Goal: Task Accomplishment & Management: Manage account settings

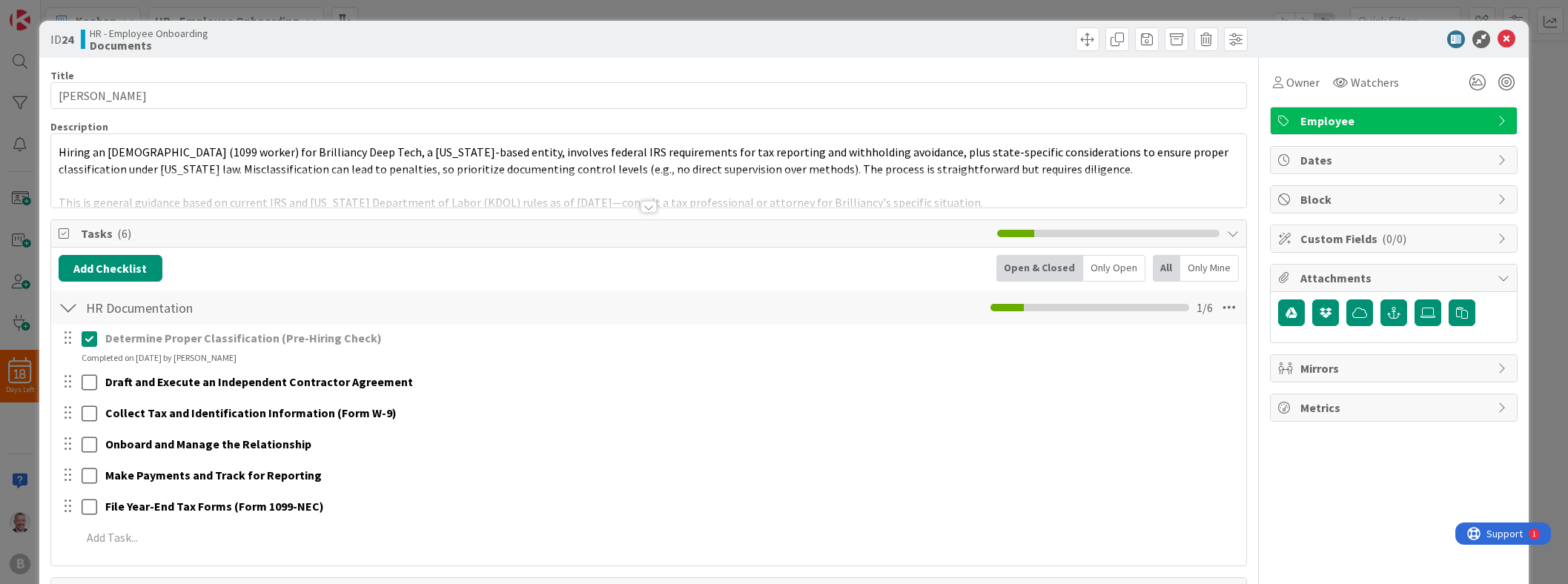
click at [1427, 41] on div at bounding box center [1386, 39] width 263 height 18
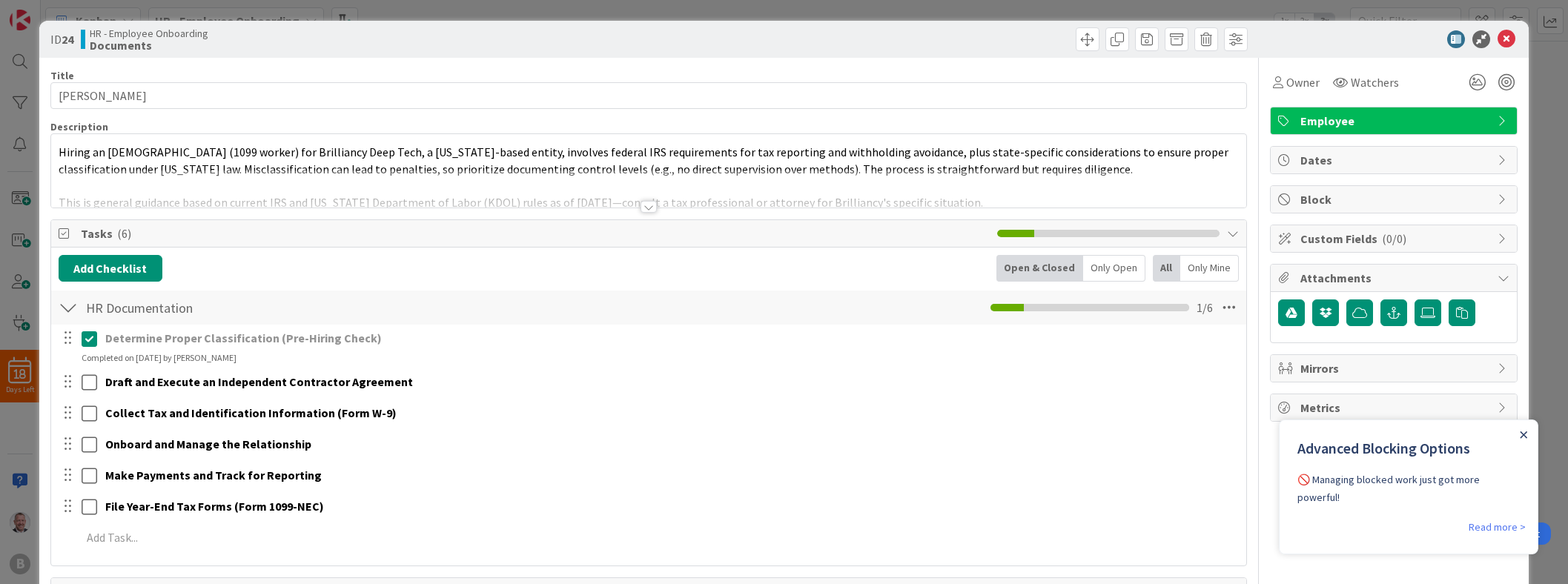
click at [1520, 437] on icon "Close Announcement" at bounding box center [1523, 434] width 6 height 6
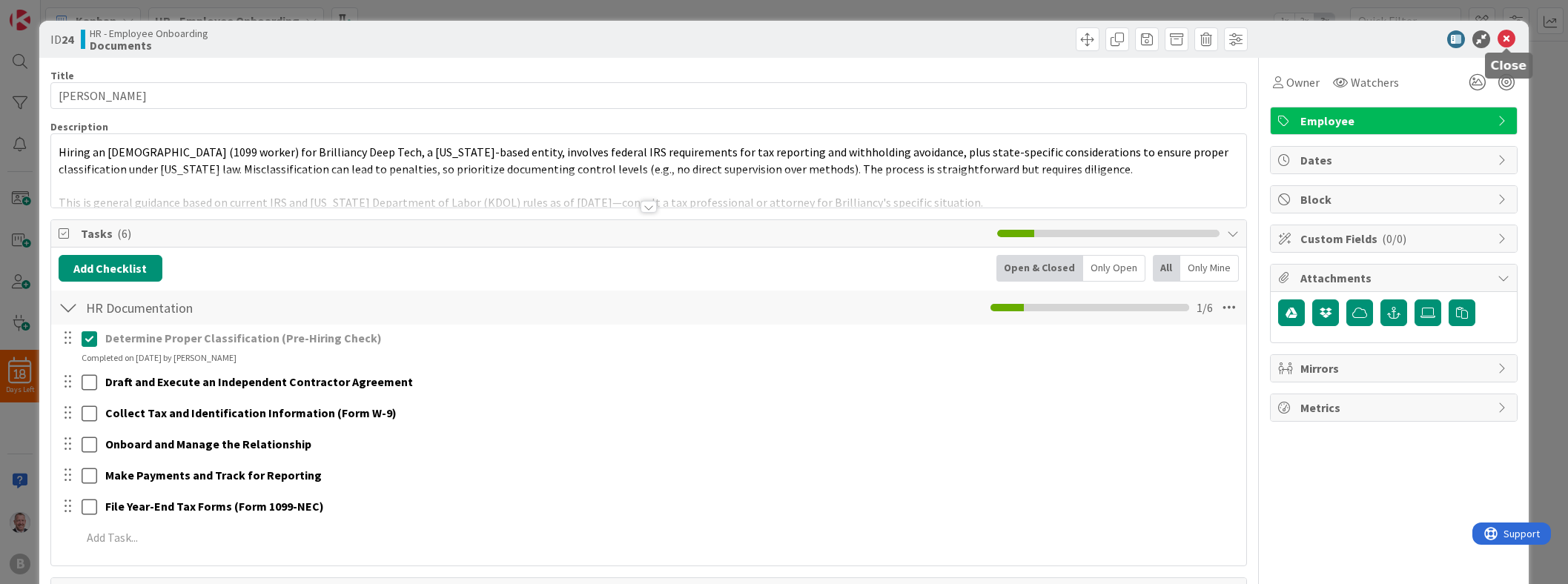
click at [1508, 39] on icon at bounding box center [1507, 39] width 18 height 18
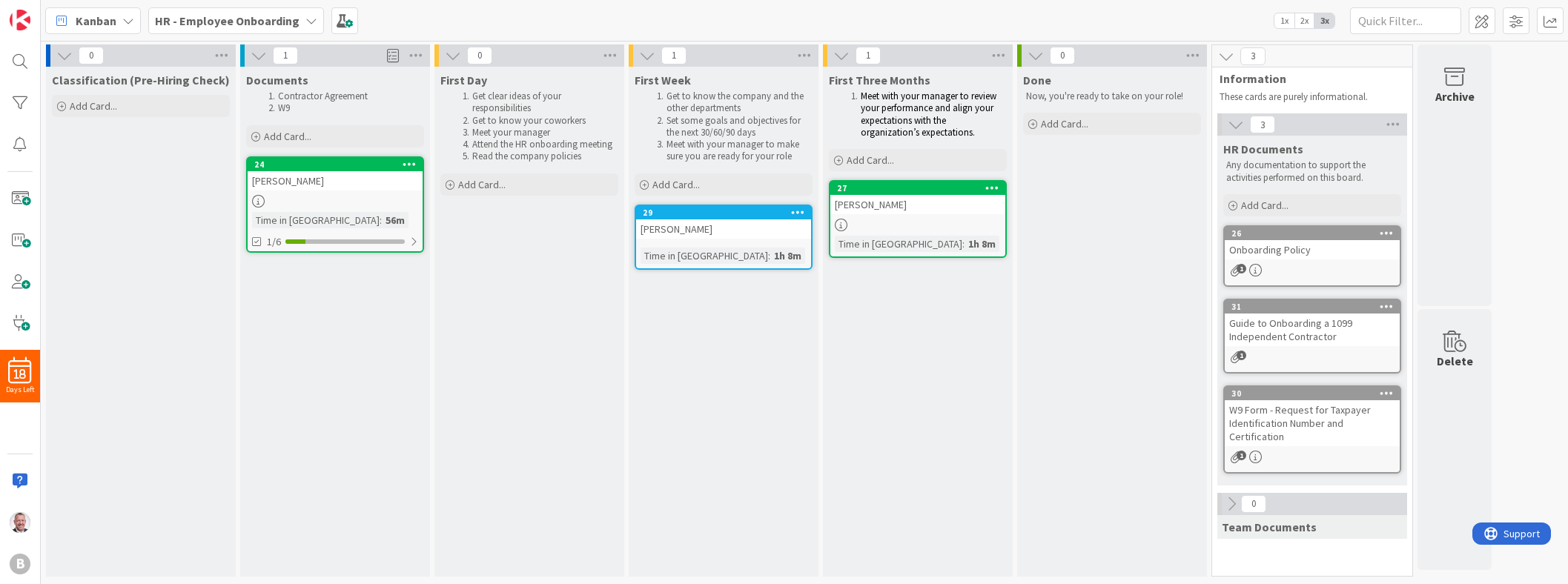
click at [1313, 414] on div "W9 Form - Request for Taxpayer Identification Number and Certification" at bounding box center [1312, 423] width 175 height 46
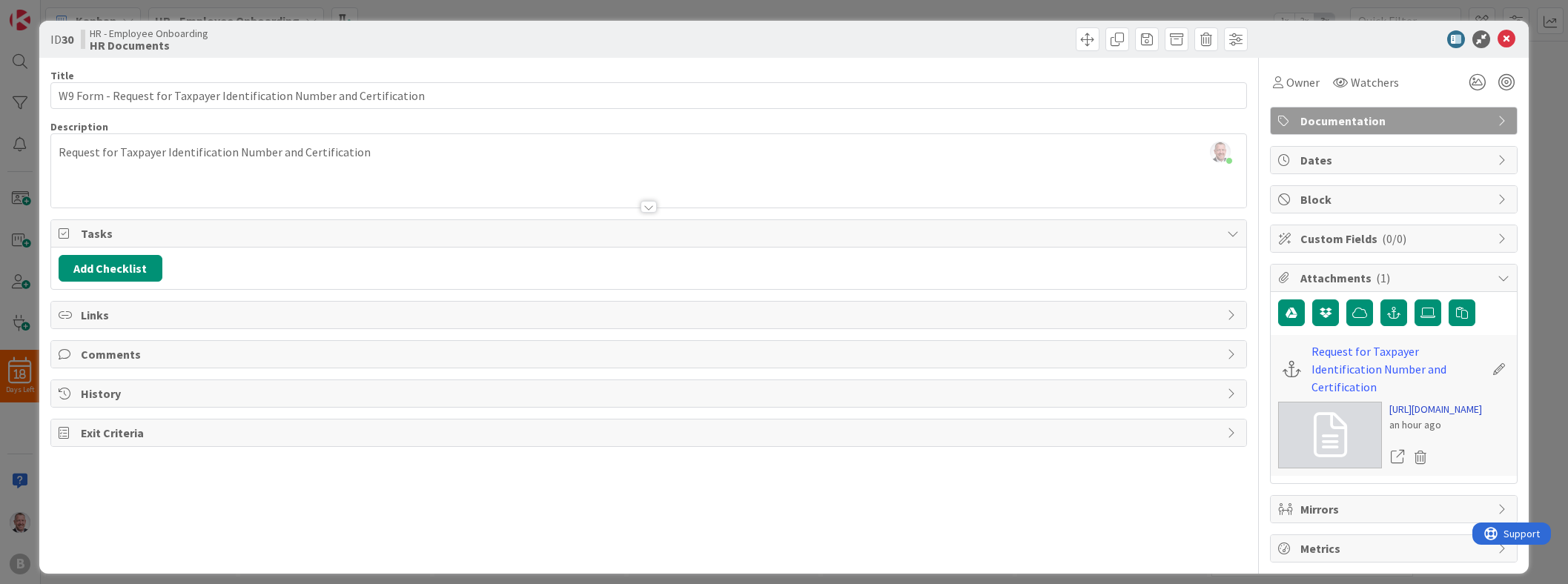
click at [1419, 402] on link "[URL][DOMAIN_NAME]" at bounding box center [1435, 409] width 92 height 15
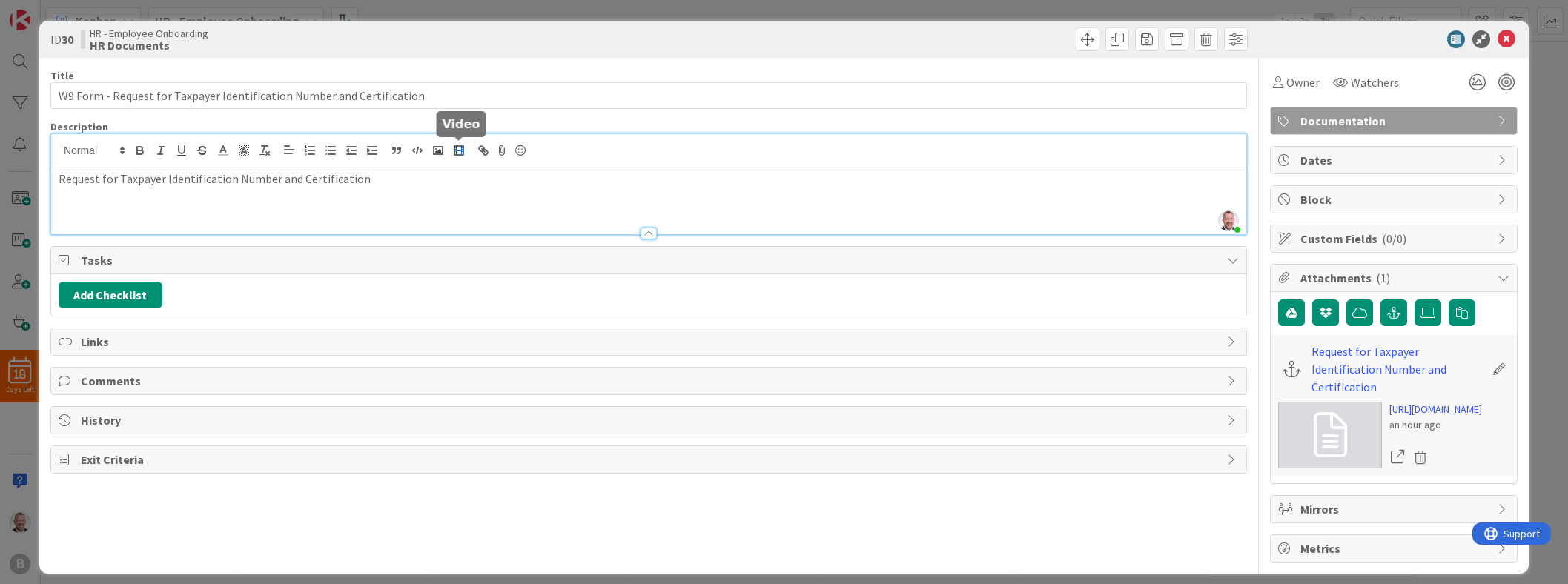
click at [457, 153] on div "[PERSON_NAME] joined 2 m ago Request for Taxpayer Identification Number and Cer…" at bounding box center [649, 185] width 1196 height 100
click at [433, 198] on div "Request for Taxpayer Identification Number and Certification" at bounding box center [649, 201] width 1196 height 66
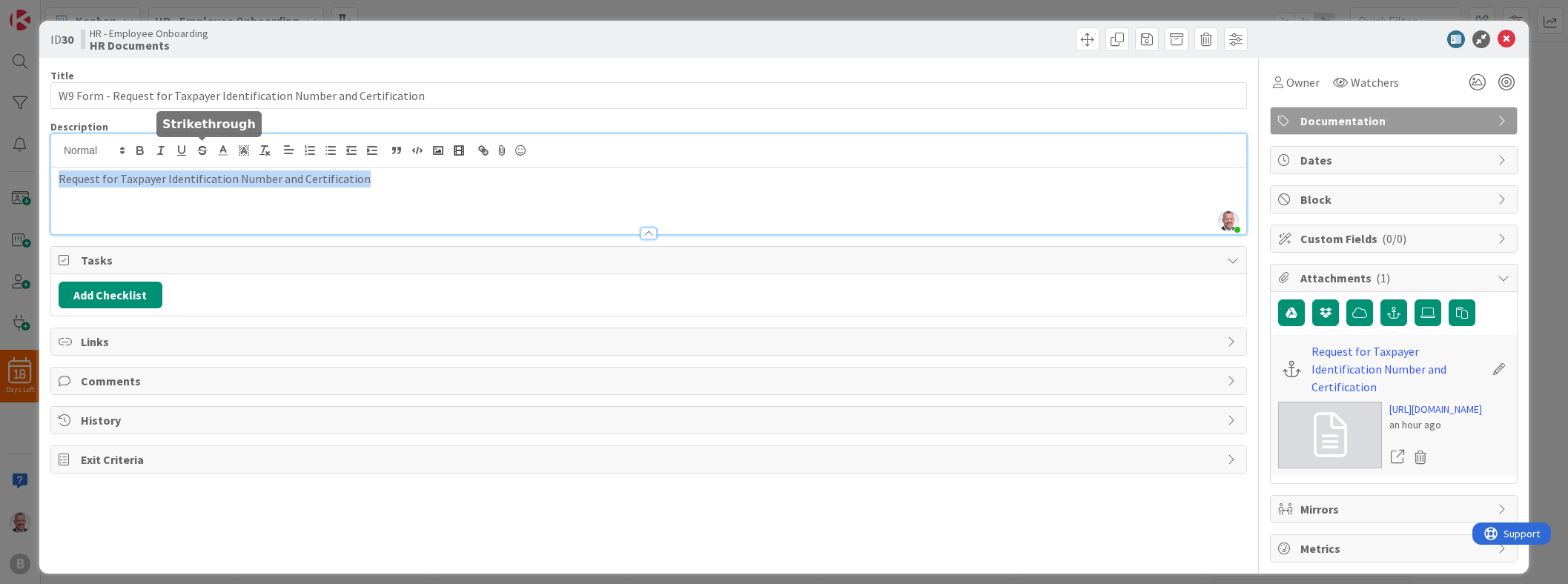
drag, startPoint x: 433, startPoint y: 198, endPoint x: -40, endPoint y: 5, distance: 510.9
click at [0, 5] on html "18 Days Left B Kanban HR - Employee Onboarding 1x 2x 3x 0 Classification (Pre-H…" at bounding box center [784, 292] width 1568 height 584
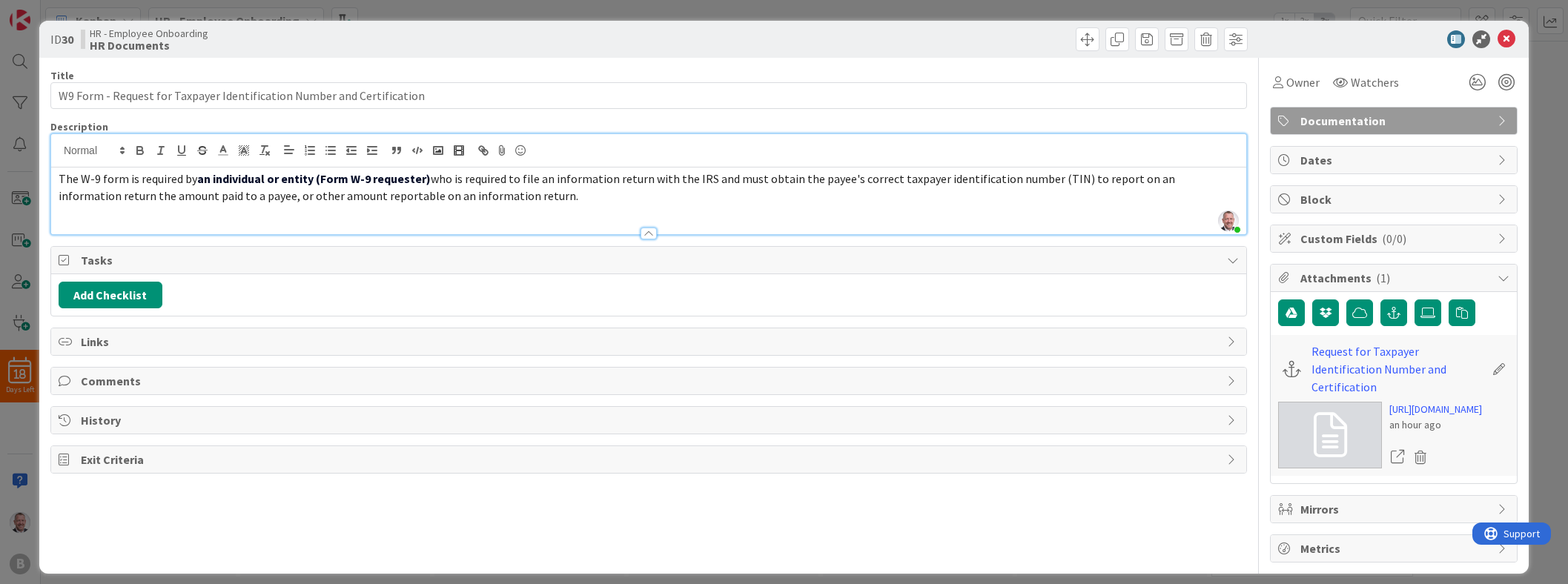
click at [520, 203] on p "The W-9 form is required by an individual or entity (Form W-9 requester) who is…" at bounding box center [649, 187] width 1180 height 33
click at [521, 203] on p "The W-9 form is required by an individual or entity (Form W-9 requester) who is…" at bounding box center [649, 187] width 1180 height 33
click at [313, 178] on strong "an individual or entity (Form W-9 requester)" at bounding box center [314, 179] width 233 height 15
click at [59, 175] on span "The W-9 form is required by" at bounding box center [127, 179] width 139 height 15
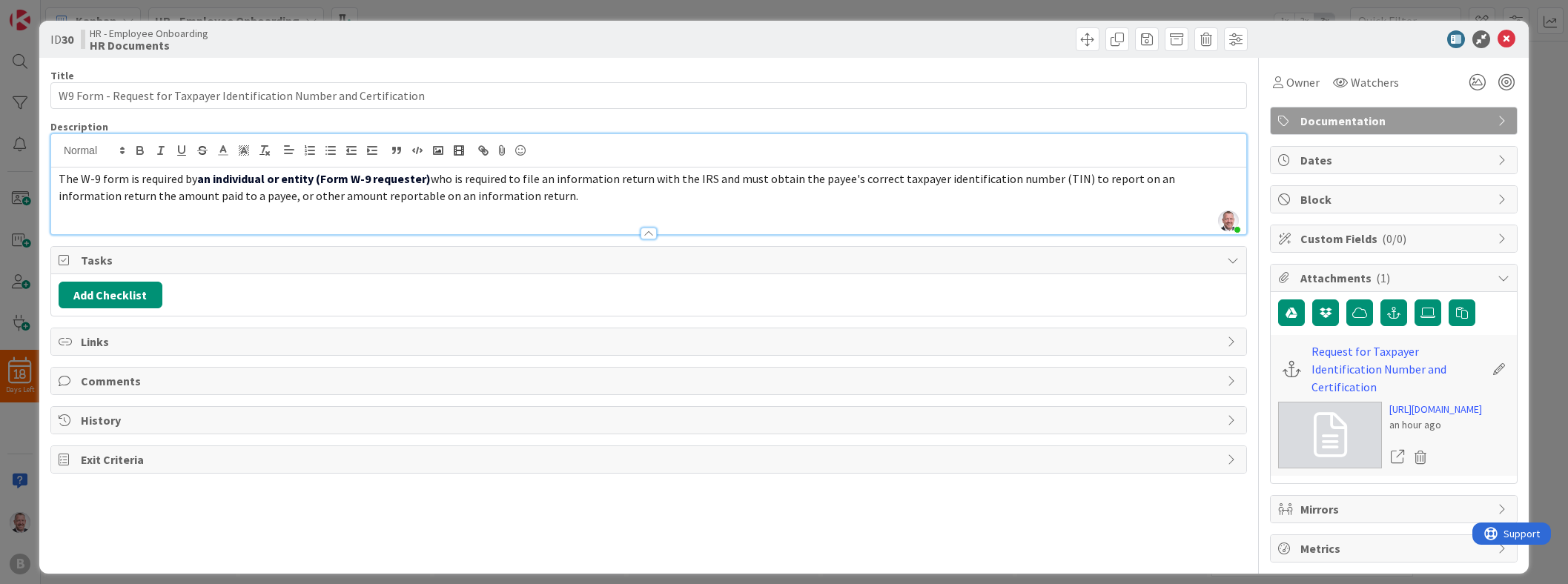
click at [319, 181] on strong "an individual or entity (Form W-9 requester)" at bounding box center [314, 179] width 233 height 15
click at [599, 190] on p "The W-9 form is required by an individual or entity (Brilliancy is the Form W-9…" at bounding box center [649, 187] width 1180 height 33
click at [1511, 37] on icon at bounding box center [1507, 39] width 18 height 18
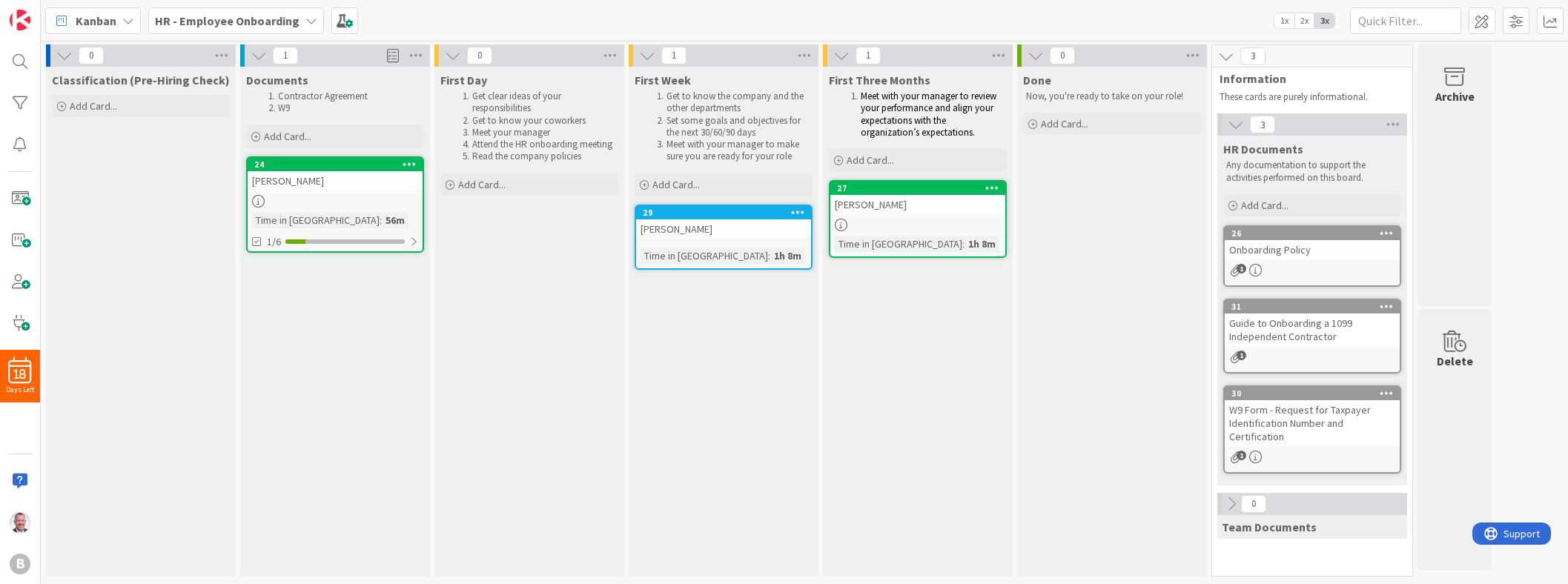
click at [1285, 422] on div "W9 Form - Request for Taxpayer Identification Number and Certification" at bounding box center [1312, 423] width 175 height 46
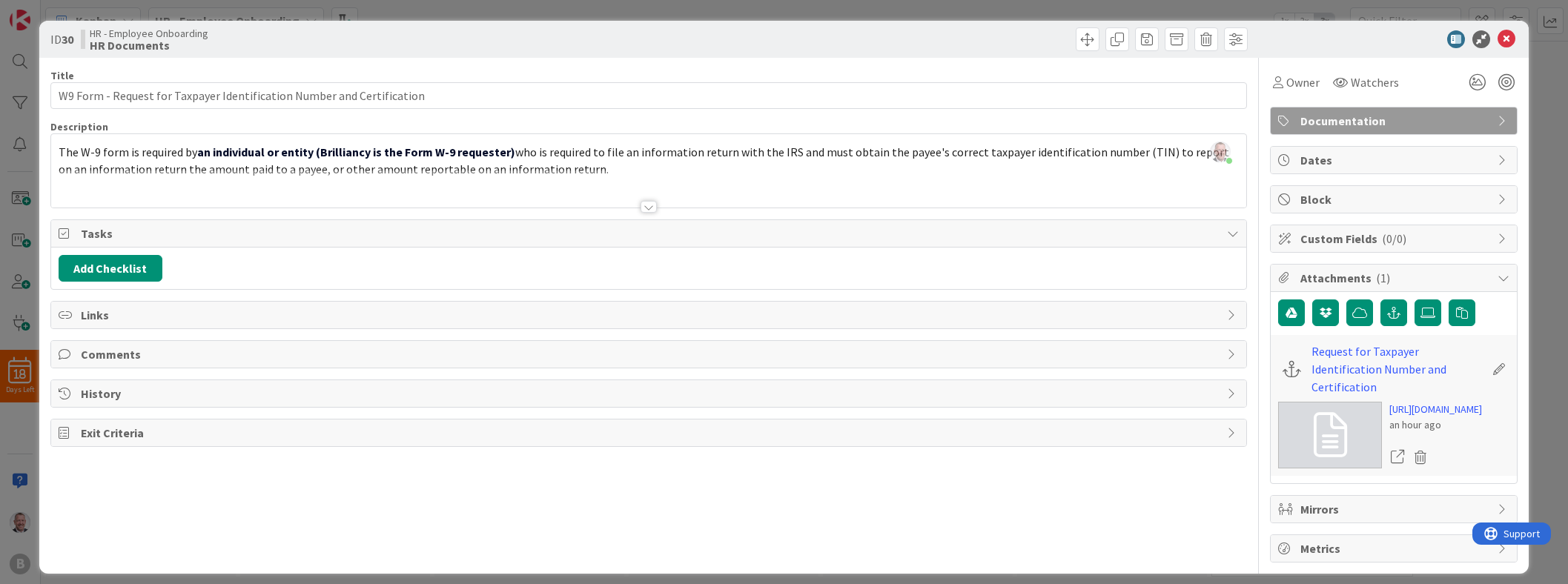
click at [601, 166] on div "[PERSON_NAME] just joined The W-9 form is required by an individual or entity (…" at bounding box center [649, 171] width 1196 height 74
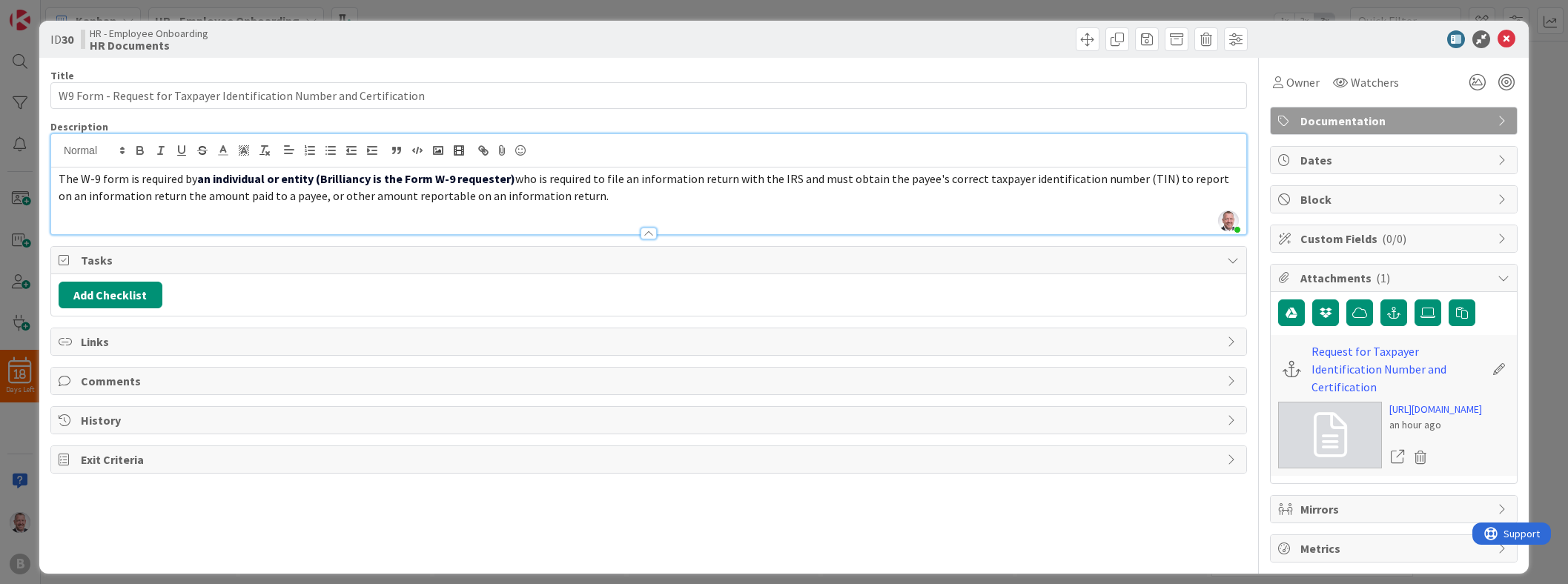
click at [610, 196] on p "The W-9 form is required by an individual or entity (Brilliancy is the Form W-9…" at bounding box center [649, 187] width 1180 height 33
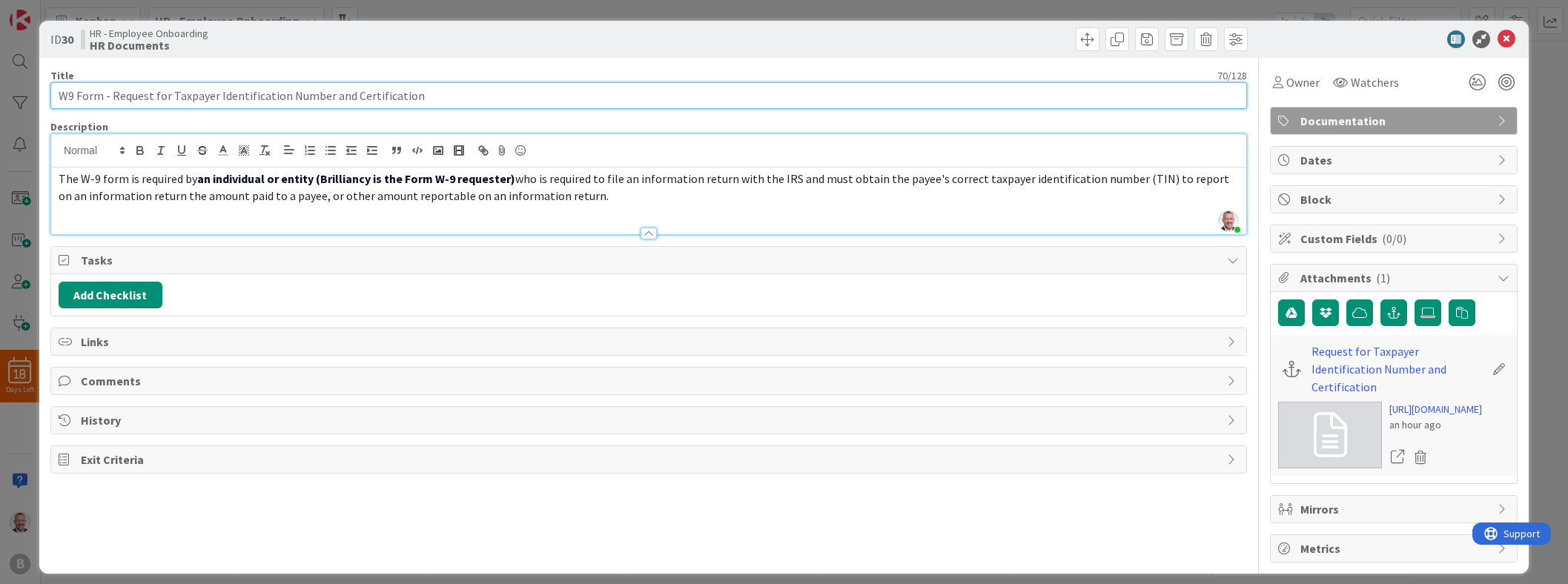
drag, startPoint x: 105, startPoint y: 95, endPoint x: 407, endPoint y: 113, distance: 302.5
click at [407, 113] on div "Title 70 / 128 W9 Form - Request for Taxpayer Identification Number and Certifi…" at bounding box center [649, 309] width 1197 height 505
type input "W9 Form"
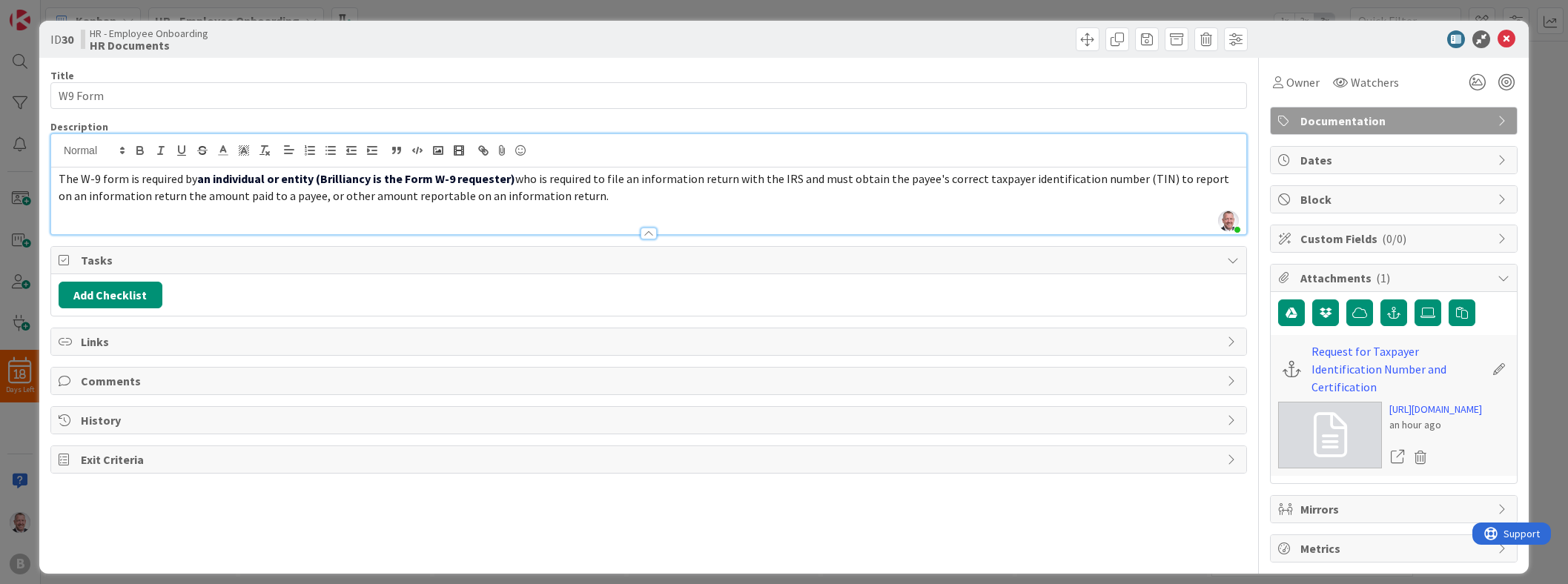
click at [410, 74] on div "Title 7 / 128" at bounding box center [649, 75] width 1197 height 13
click at [1512, 39] on icon at bounding box center [1507, 39] width 18 height 18
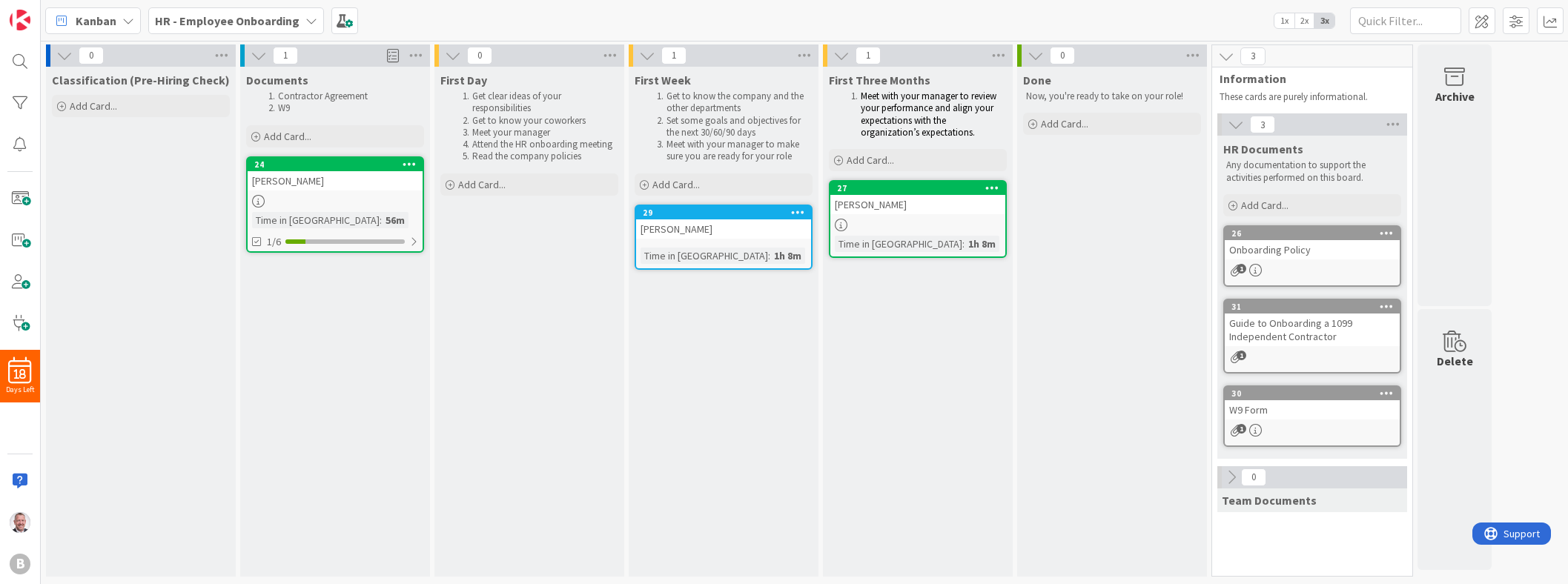
click at [313, 186] on div "[PERSON_NAME]" at bounding box center [335, 180] width 175 height 19
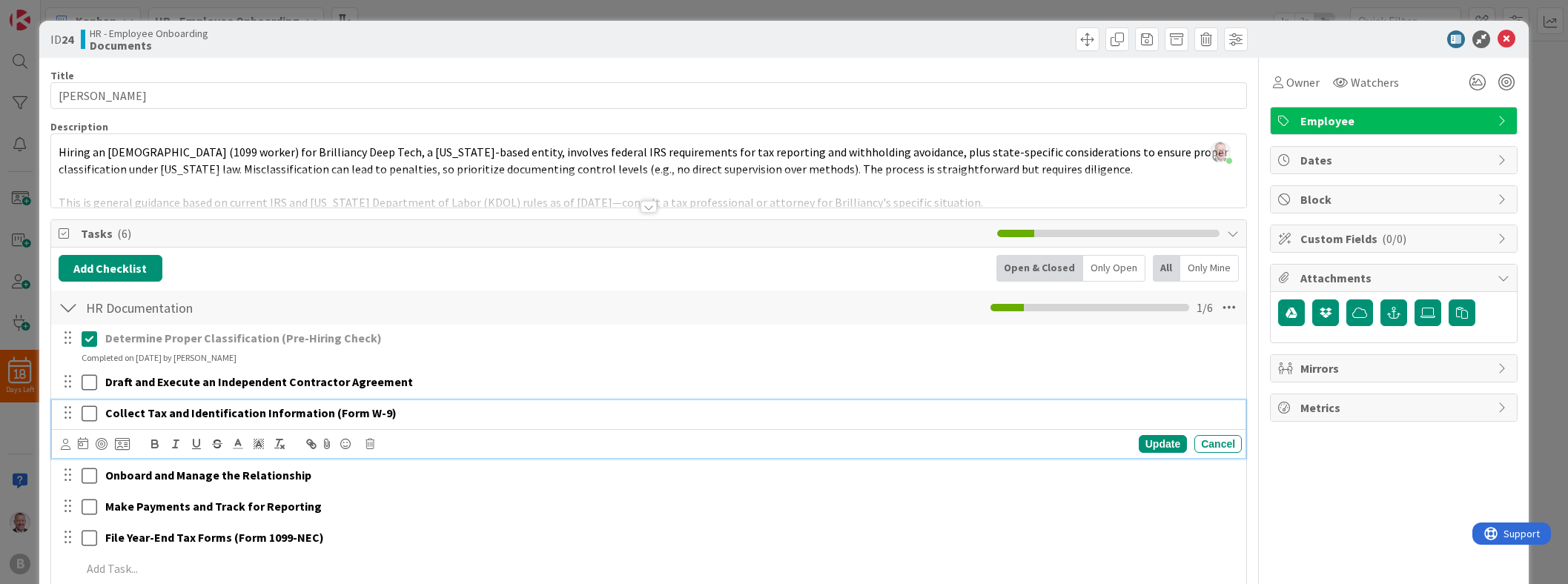
click at [764, 416] on p "Collect Tax and Identification Information (Form W-9)" at bounding box center [670, 413] width 1131 height 17
click at [1511, 33] on icon at bounding box center [1507, 39] width 18 height 18
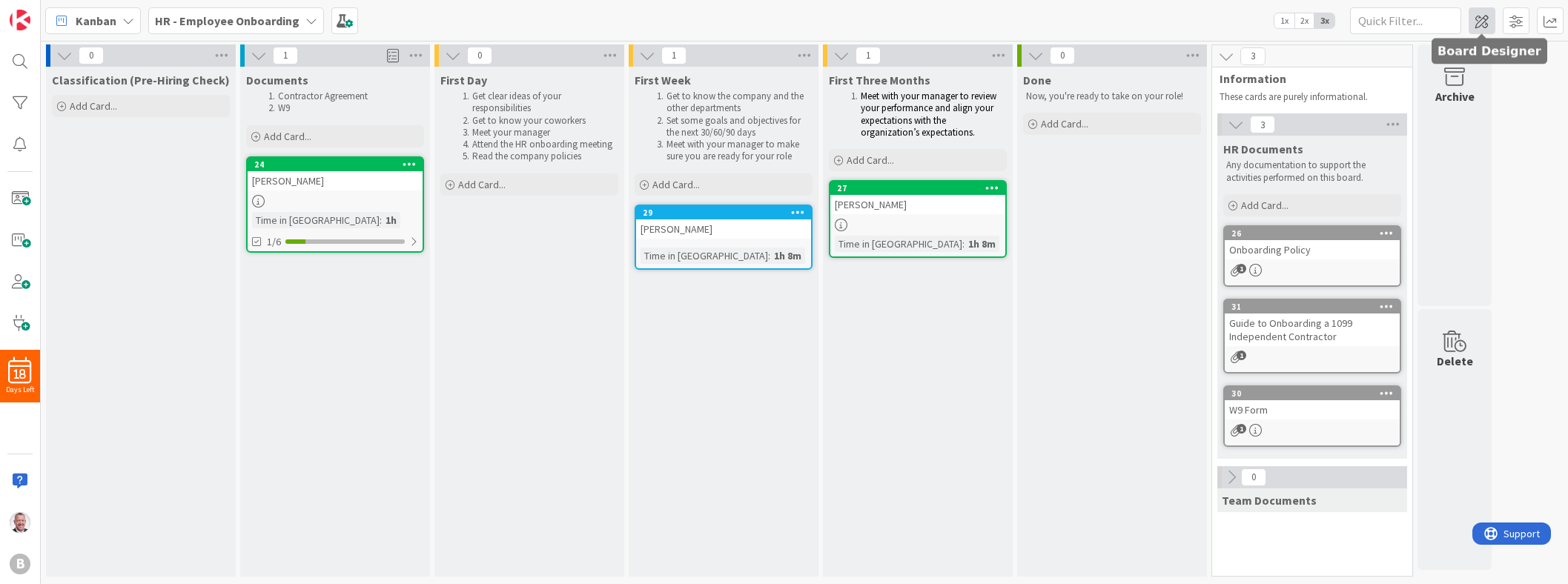
click at [1488, 17] on span at bounding box center [1483, 21] width 27 height 27
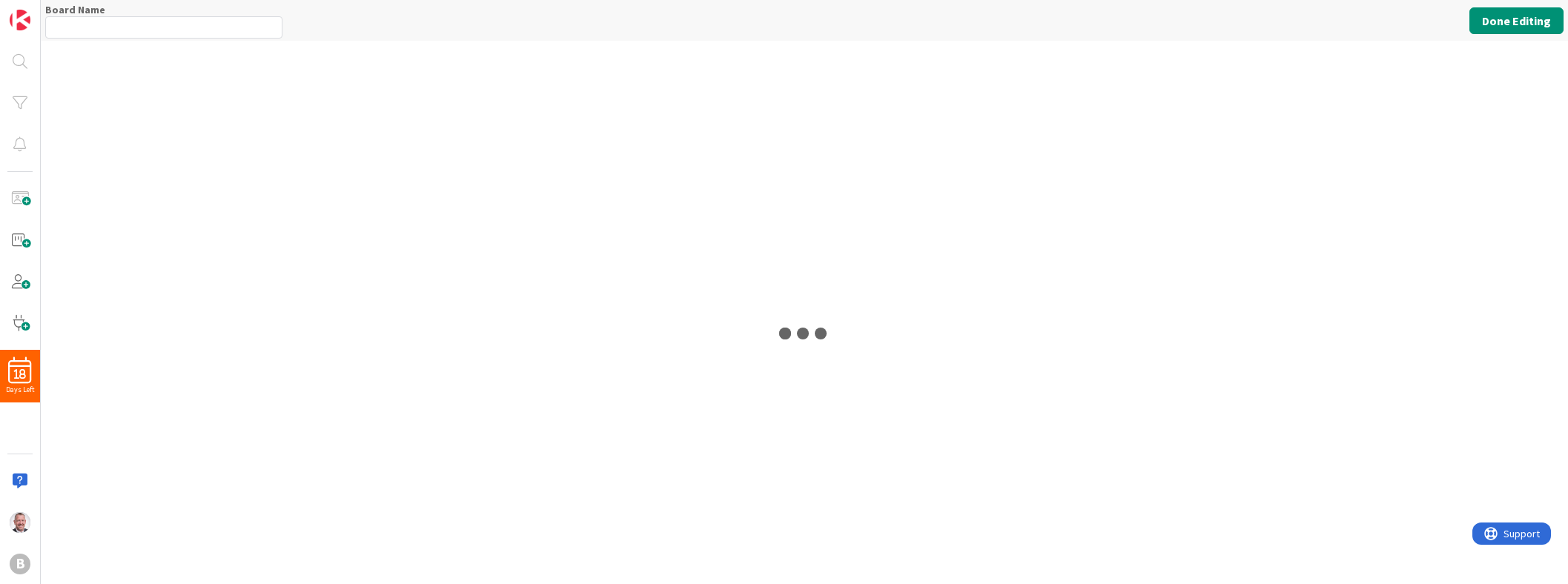
type input "HR - Employee Onboarding"
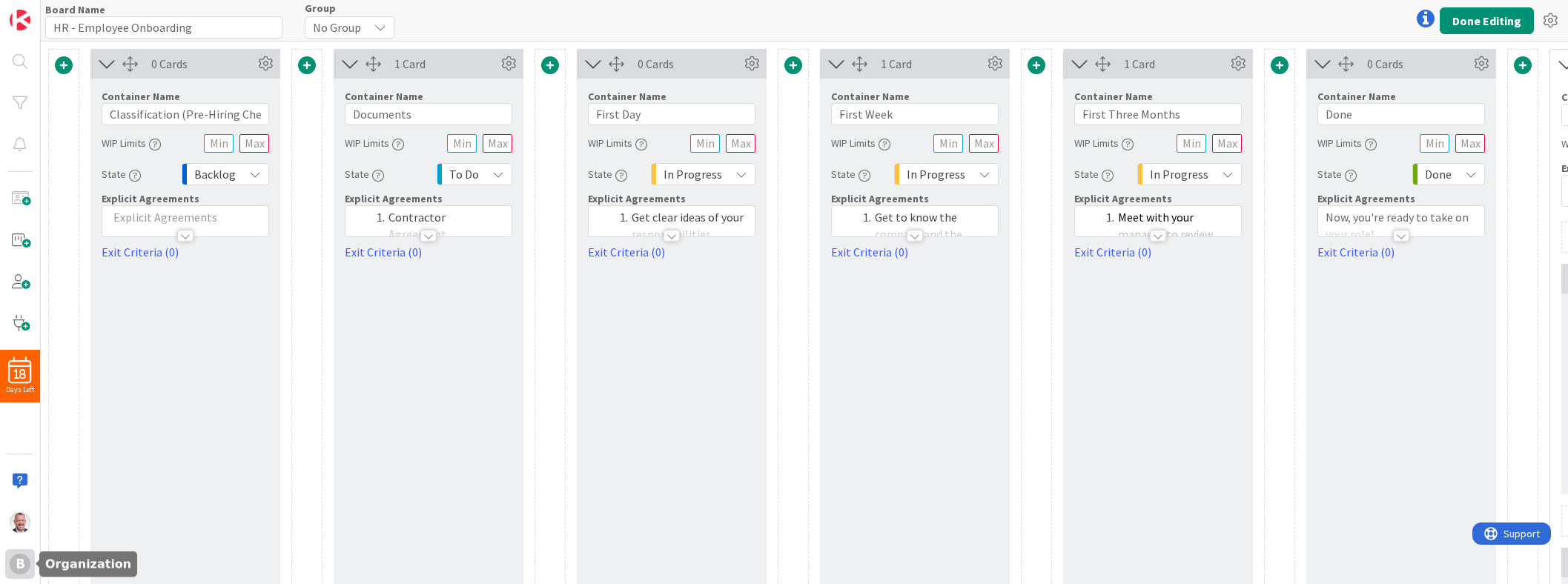
click at [28, 564] on div "B" at bounding box center [20, 563] width 21 height 21
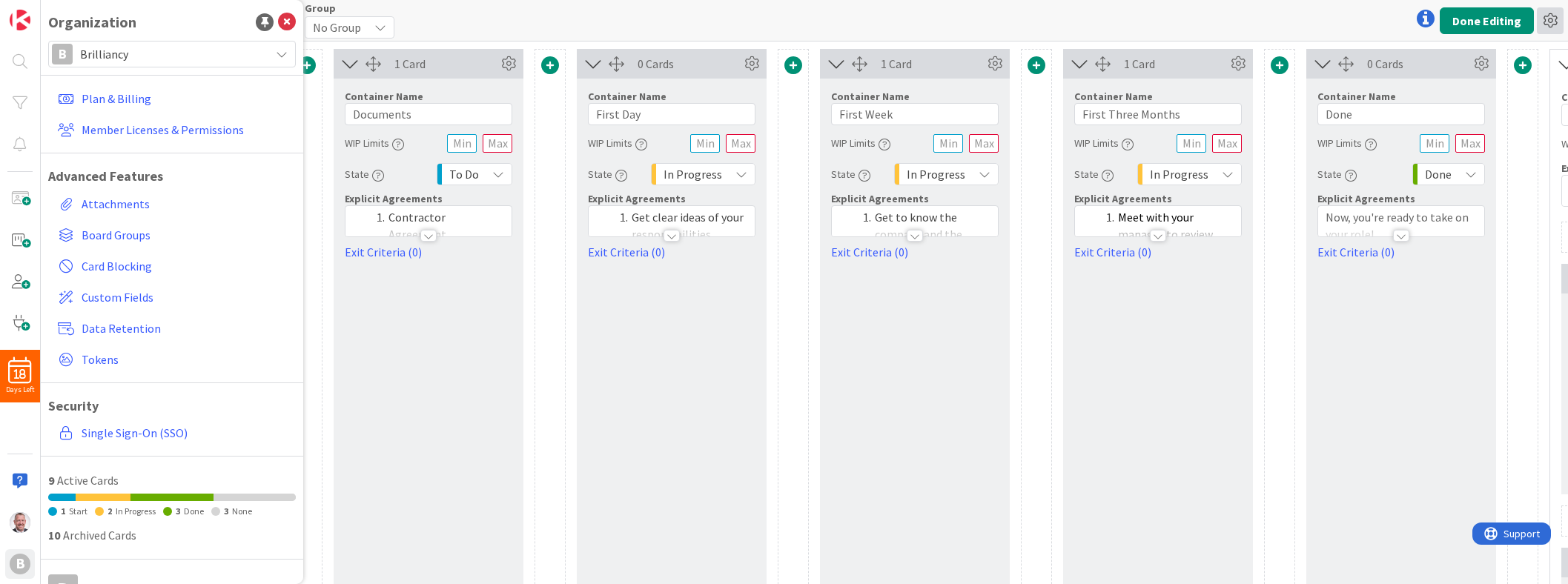
click at [1550, 23] on icon at bounding box center [1551, 21] width 27 height 27
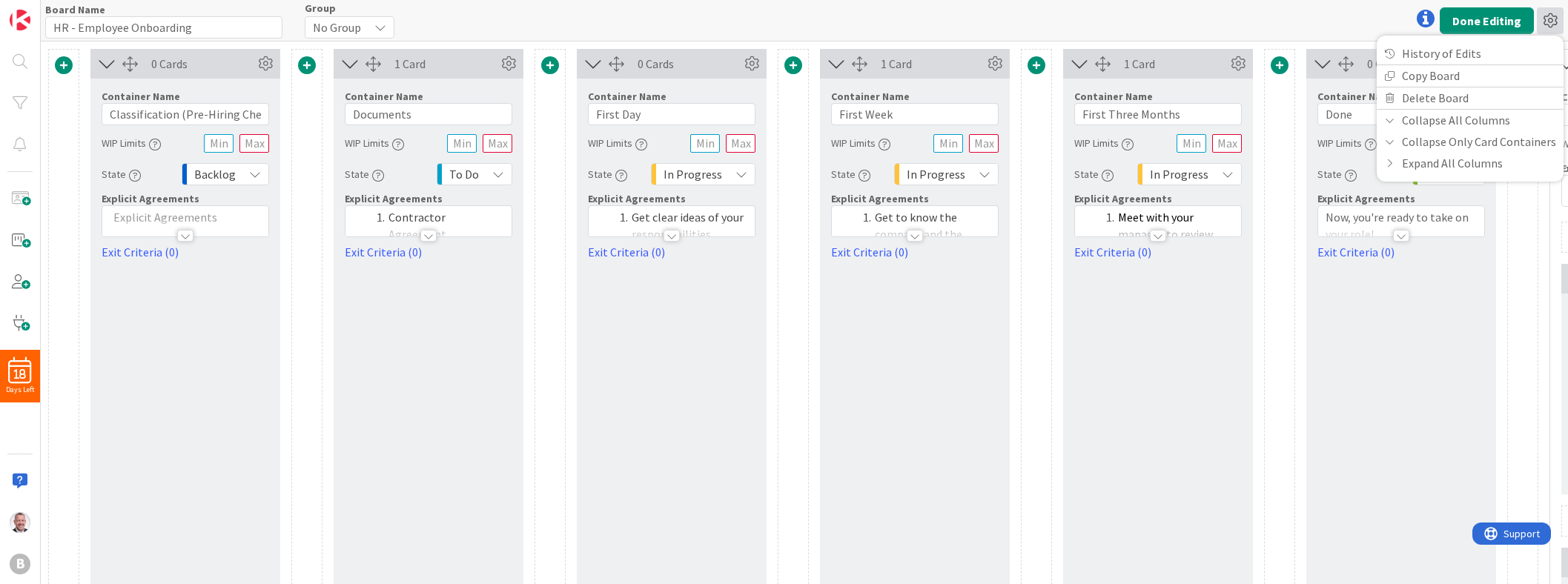
click at [1550, 23] on icon at bounding box center [1551, 21] width 27 height 27
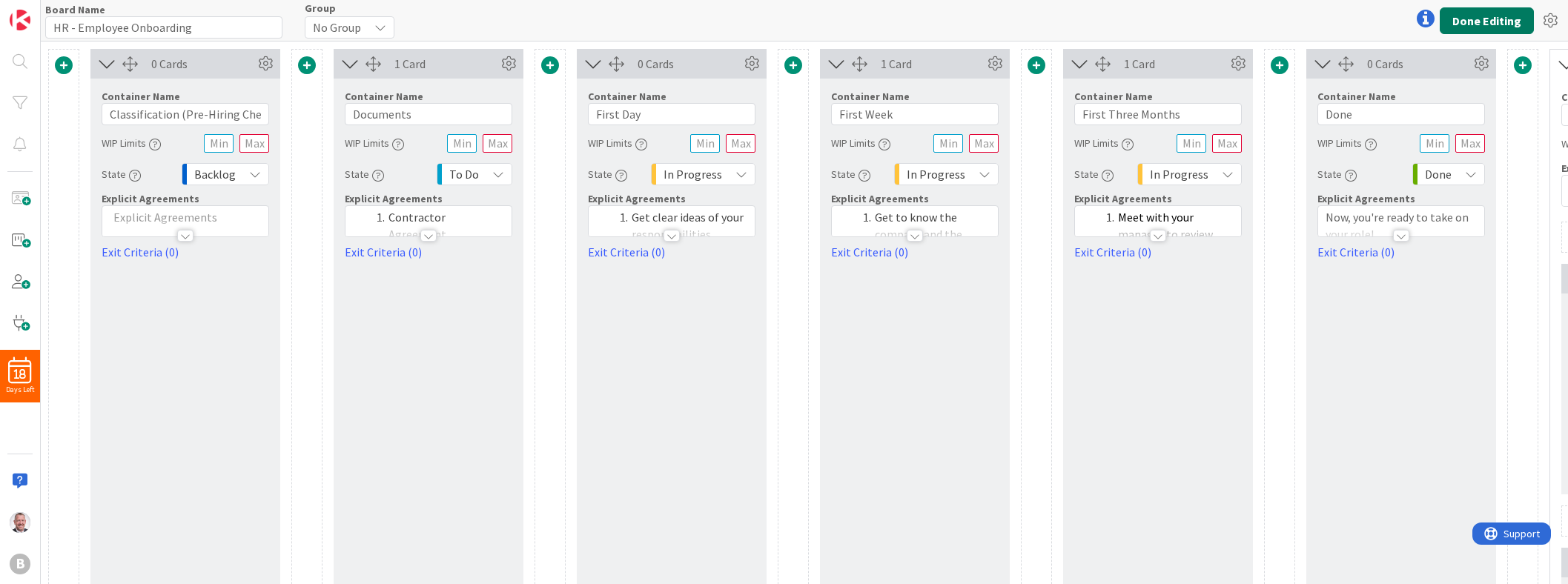
click at [1466, 29] on button "Done Editing" at bounding box center [1486, 21] width 94 height 27
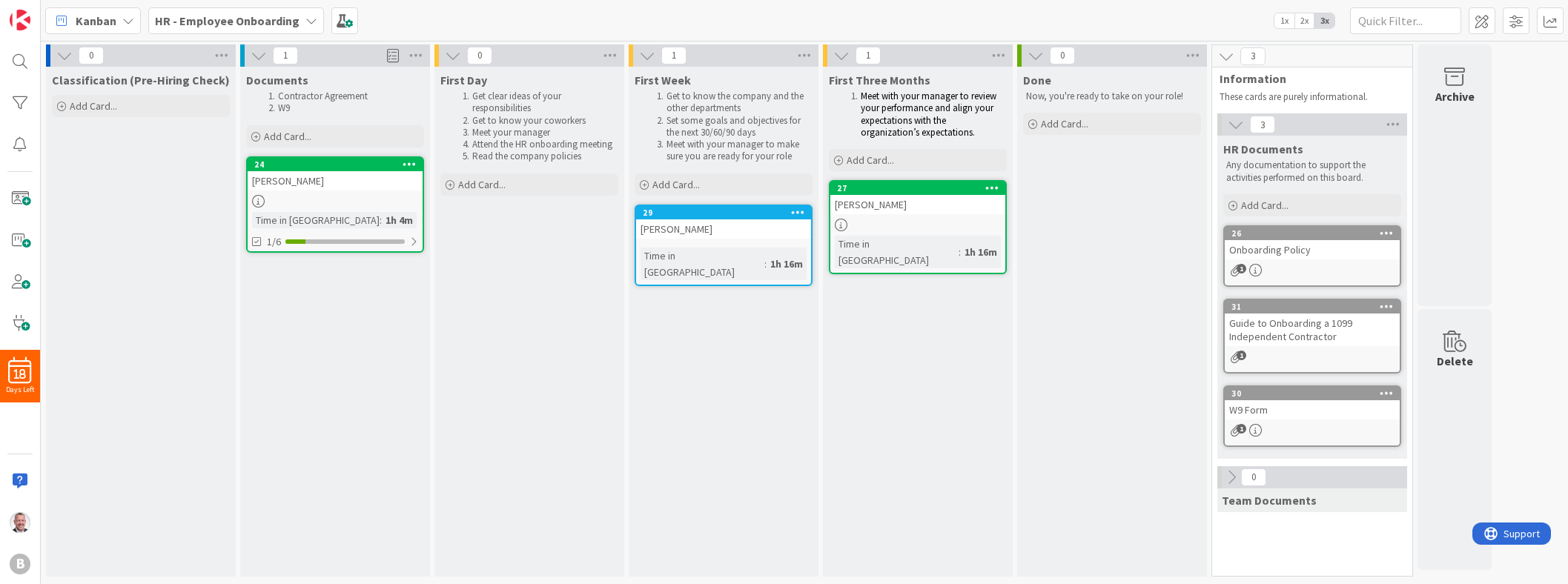
click at [308, 188] on div "[PERSON_NAME]" at bounding box center [335, 180] width 175 height 19
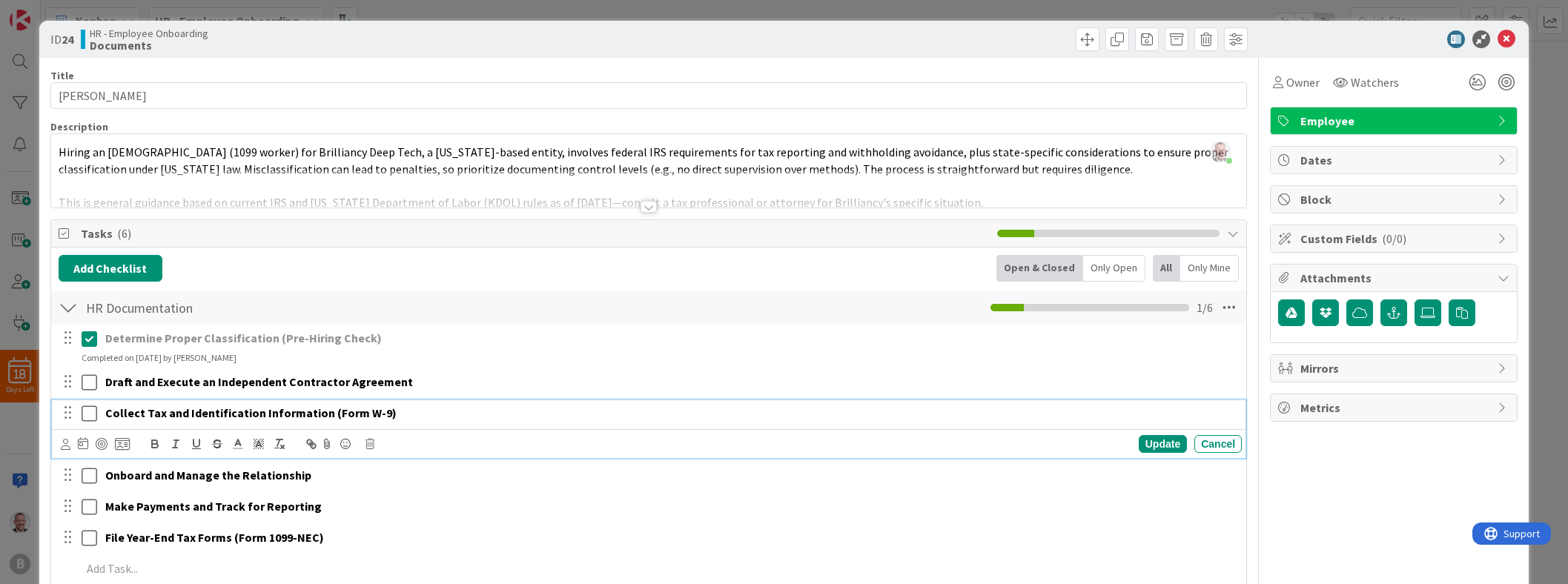
click at [313, 414] on strong "Collect Tax and Identification Information (Form W-9)" at bounding box center [250, 413] width 292 height 15
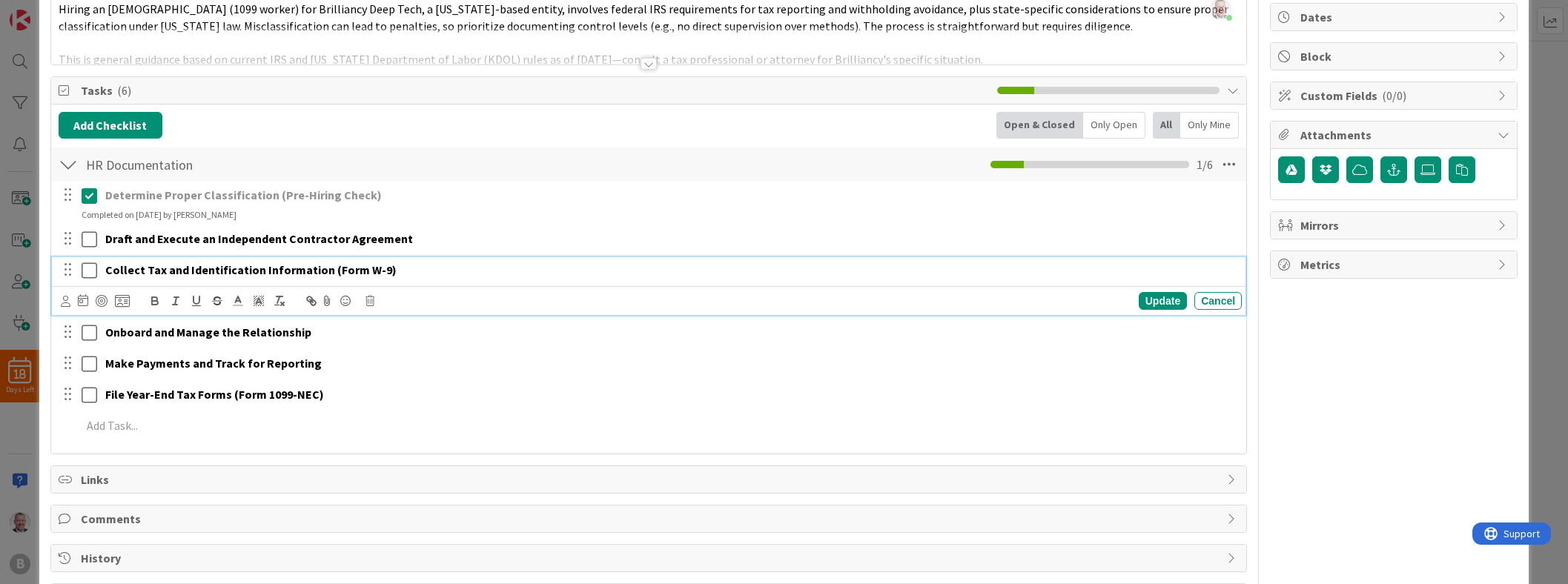
click at [314, 413] on div "Determine Proper Classification (Pre-Hiring Check) Update Cancel Completed on […" at bounding box center [649, 313] width 1180 height 263
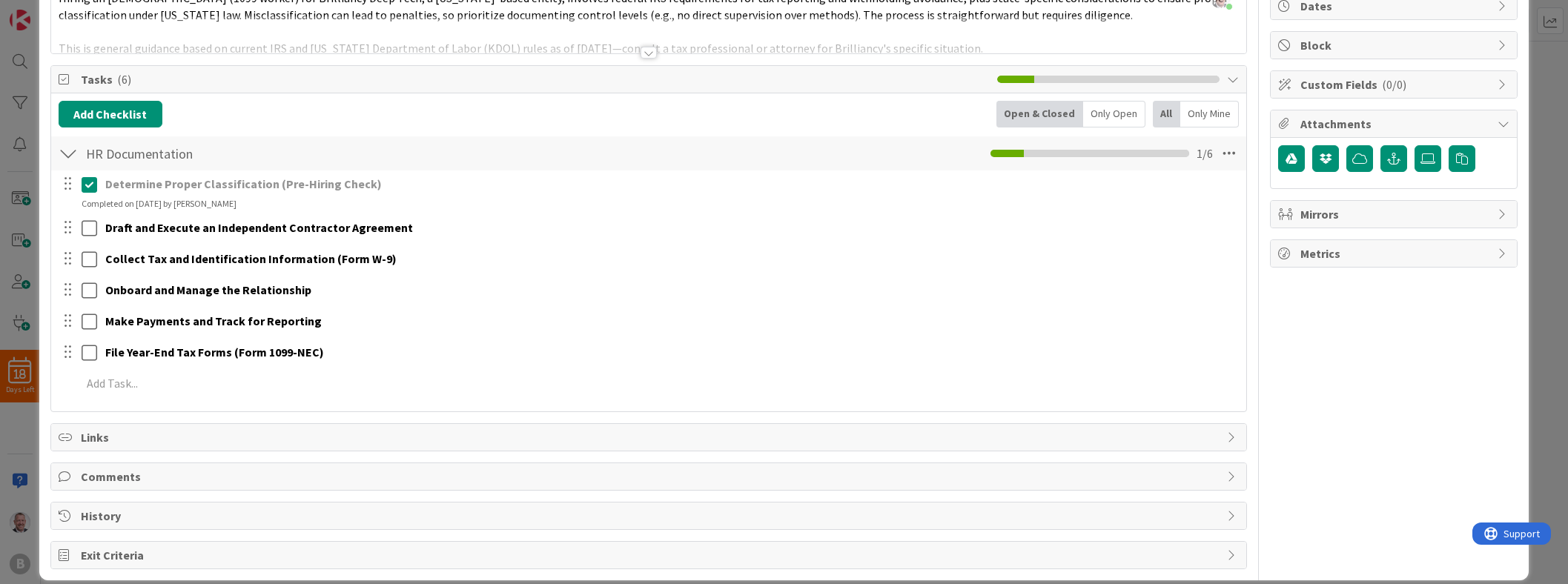
scroll to position [156, 0]
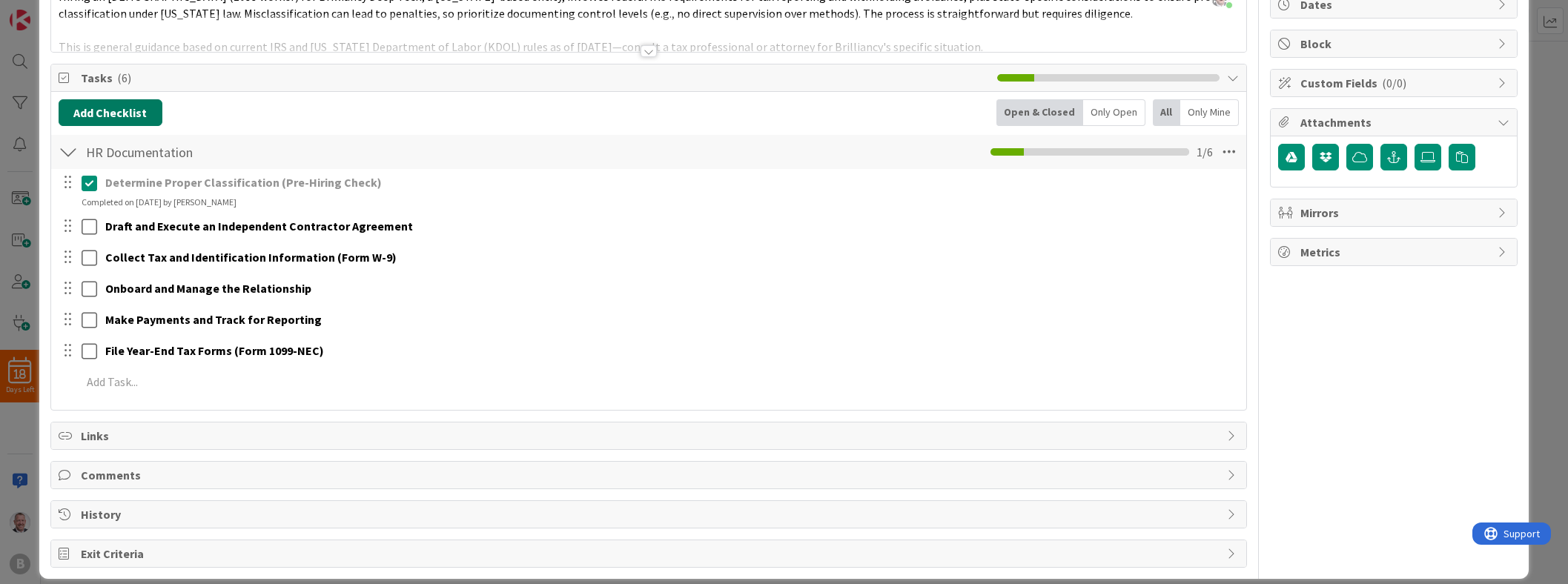
click at [132, 114] on button "Add Checklist" at bounding box center [110, 113] width 104 height 27
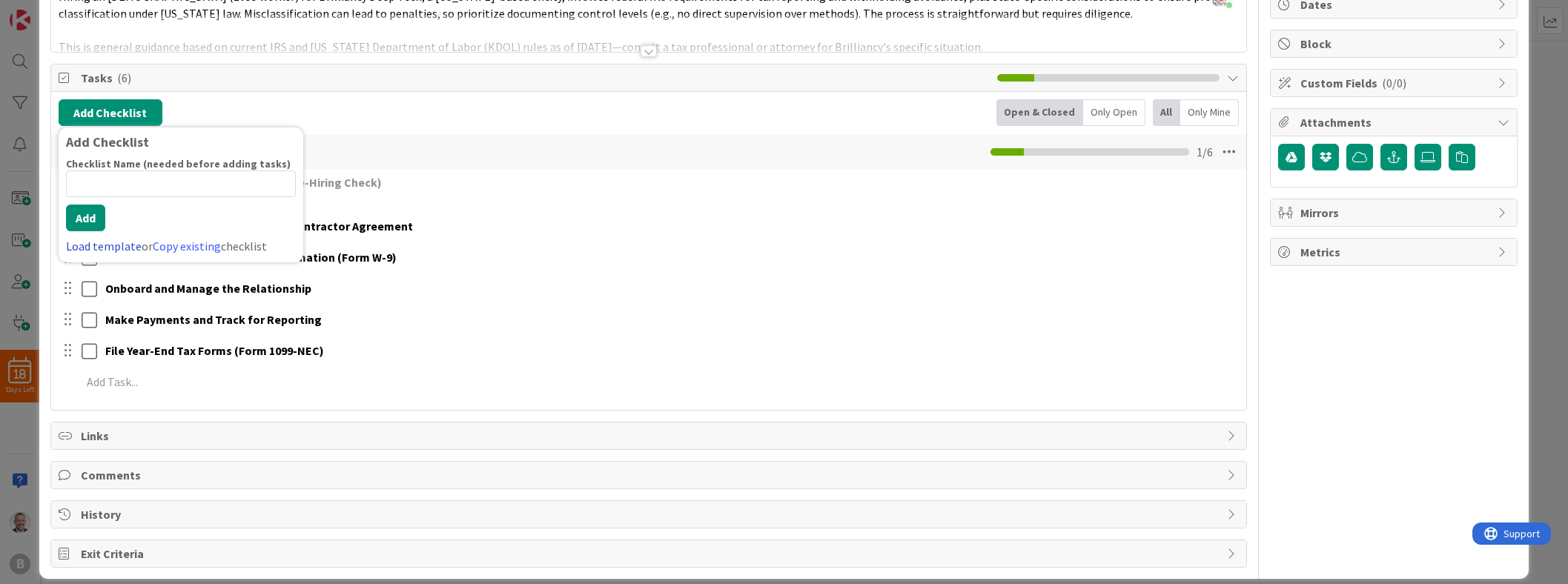
click at [104, 243] on link "Load template" at bounding box center [104, 246] width 75 height 15
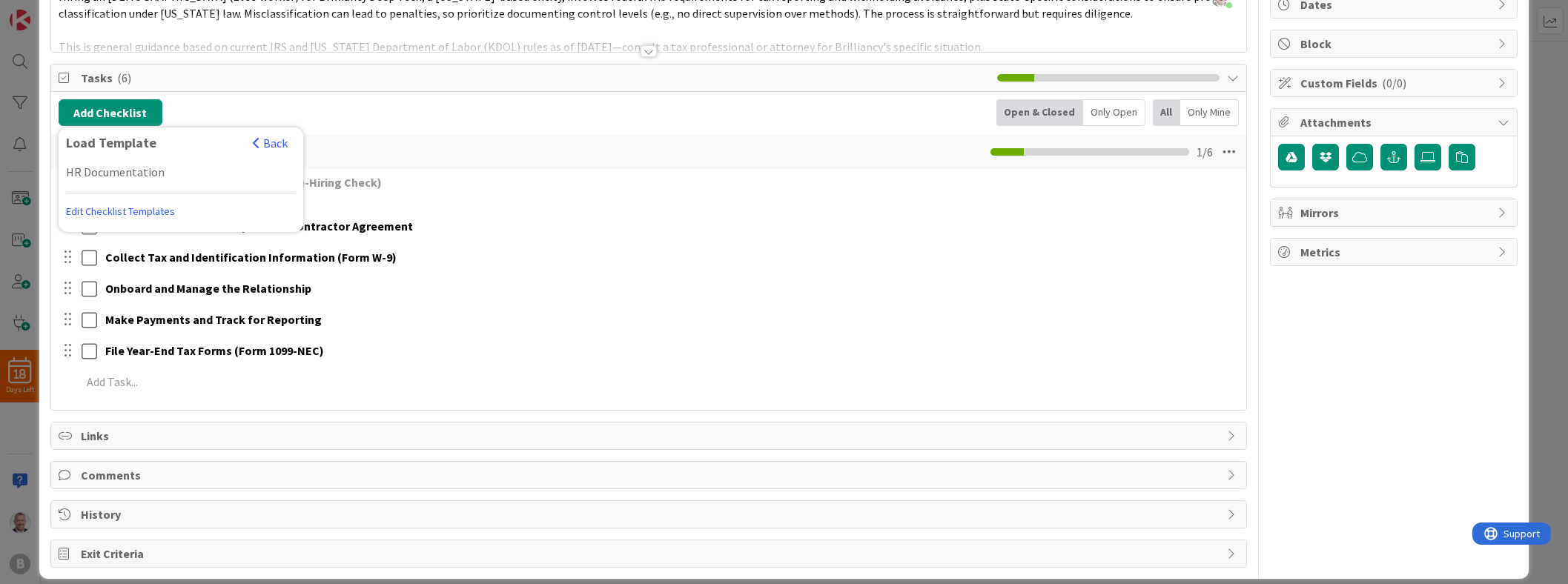
click at [105, 212] on link "Edit Checklist Templates" at bounding box center [121, 212] width 109 height 27
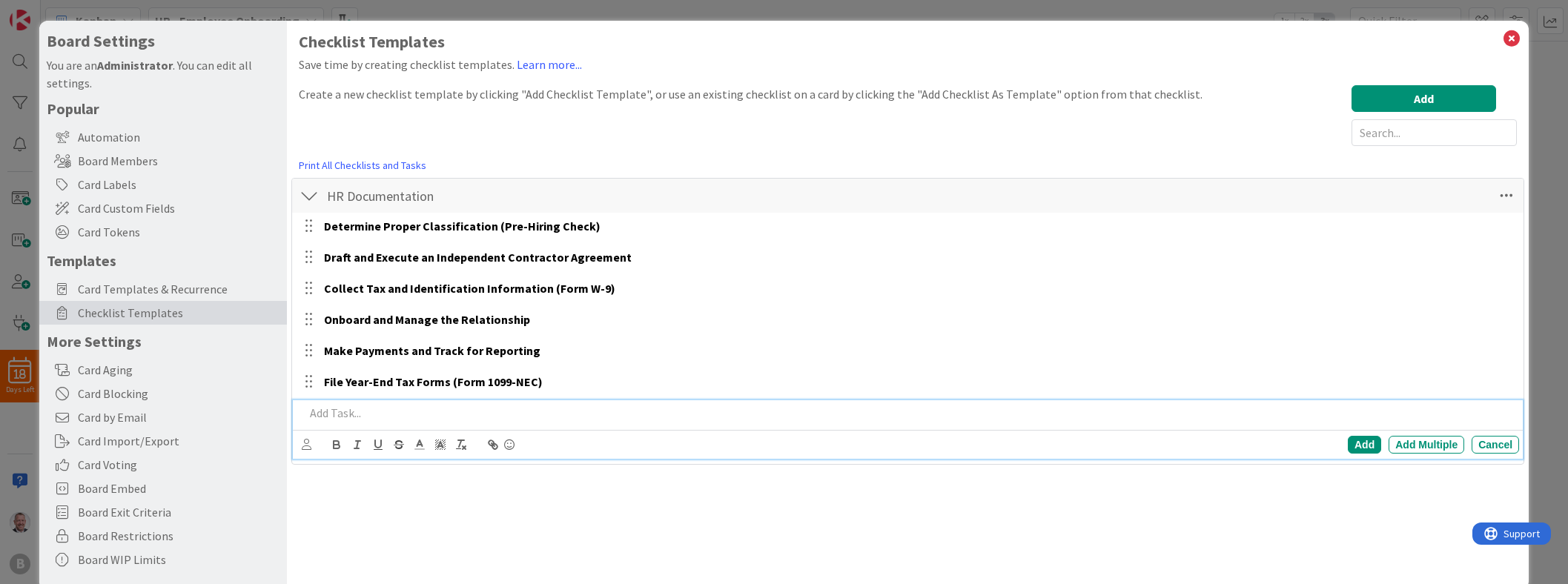
click at [358, 420] on p at bounding box center [909, 413] width 1208 height 17
click at [356, 414] on p "Collect Contact Information" at bounding box center [909, 413] width 1208 height 17
click at [489, 417] on p "Collect Contact Information" at bounding box center [909, 413] width 1208 height 17
click at [1369, 452] on div "Add" at bounding box center [1364, 445] width 33 height 18
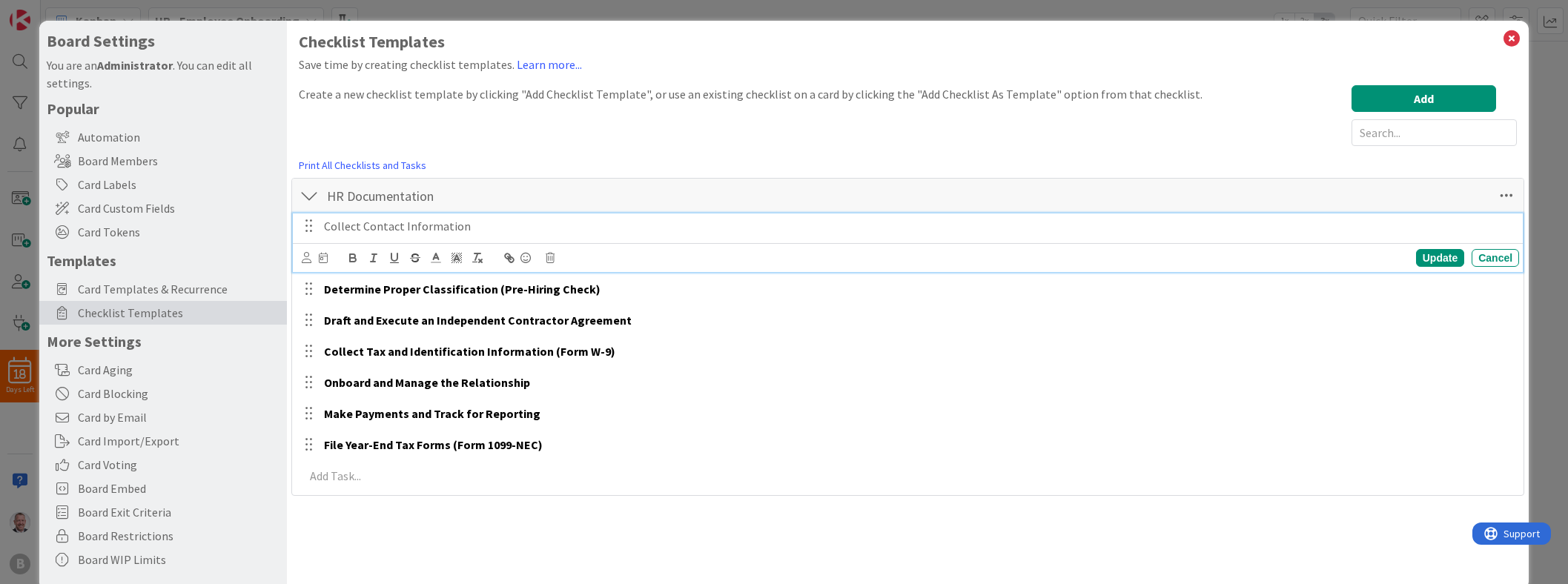
click at [418, 222] on p "Collect Contact Information" at bounding box center [919, 226] width 1189 height 17
click at [1436, 258] on div "Update" at bounding box center [1441, 258] width 48 height 18
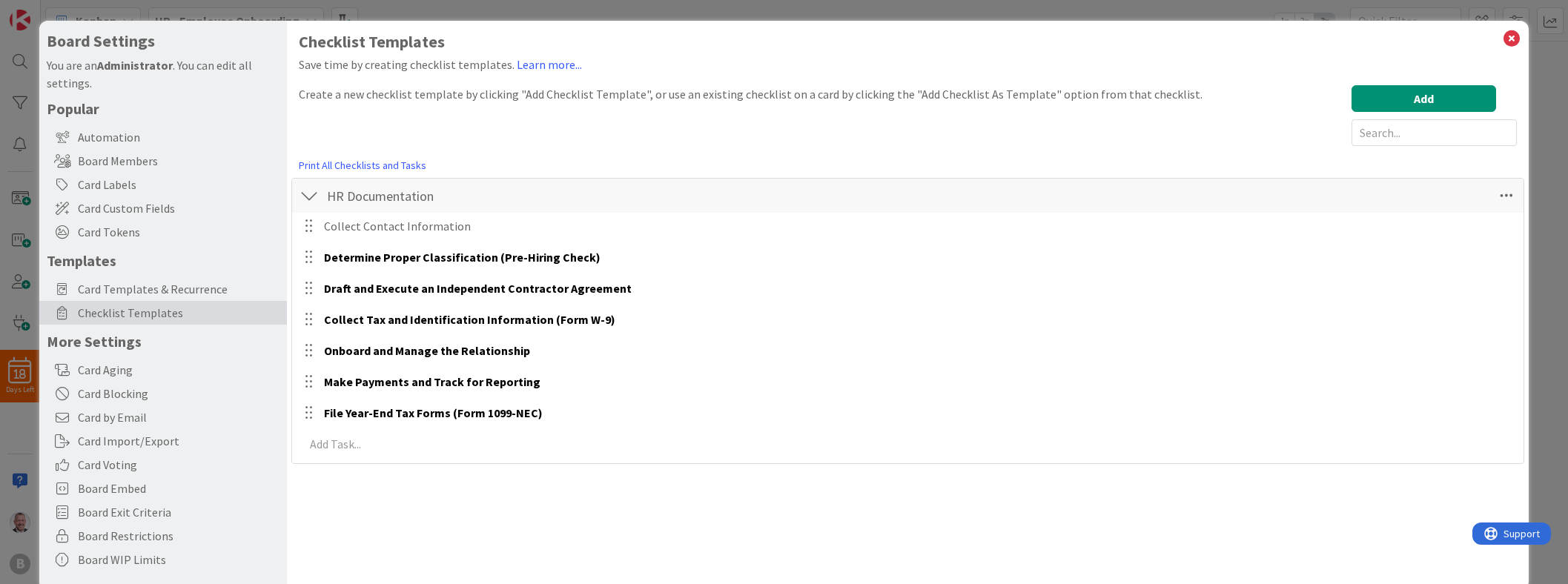
click at [309, 227] on div at bounding box center [308, 226] width 19 height 22
click at [1504, 42] on icon at bounding box center [1511, 38] width 19 height 21
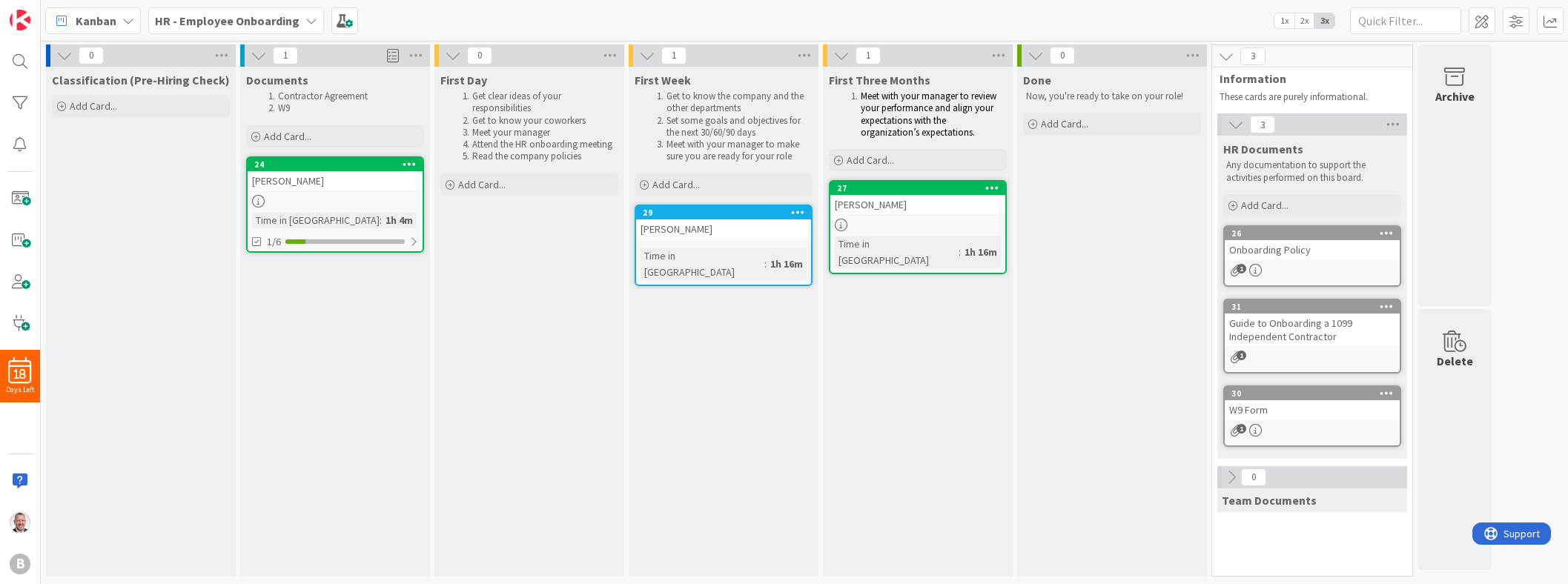
click at [350, 184] on div "[PERSON_NAME]" at bounding box center [335, 180] width 175 height 19
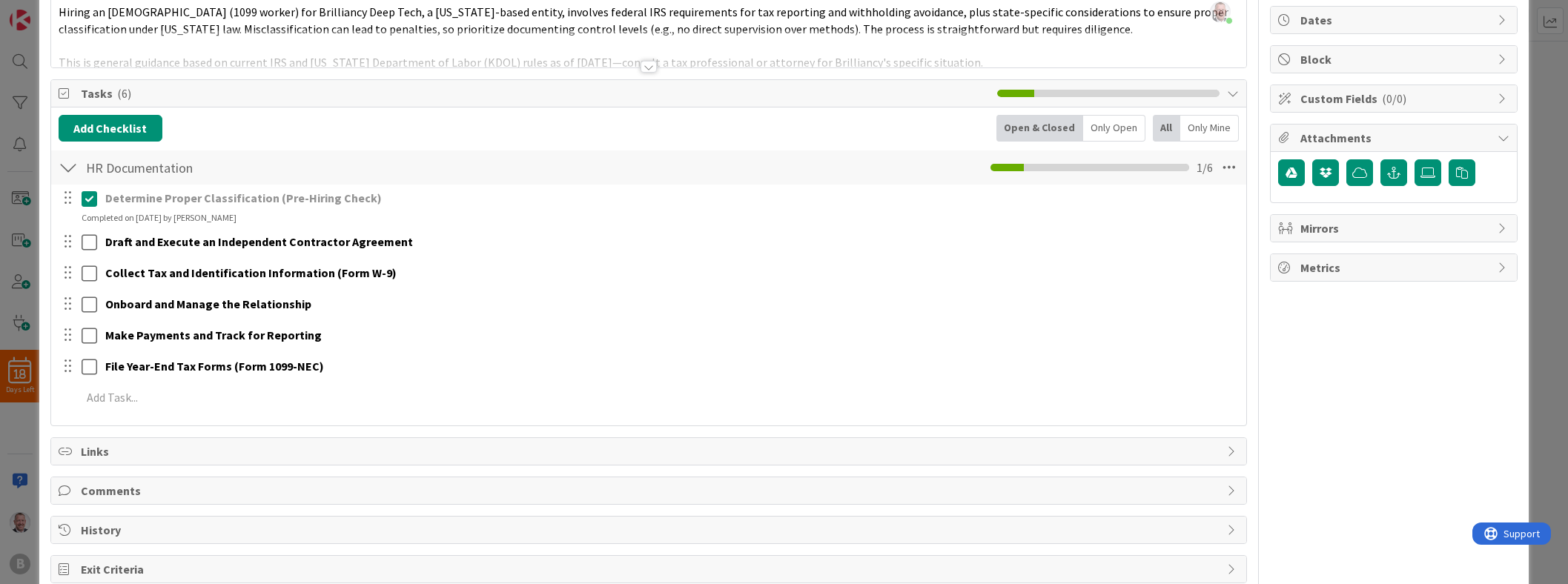
scroll to position [153, 0]
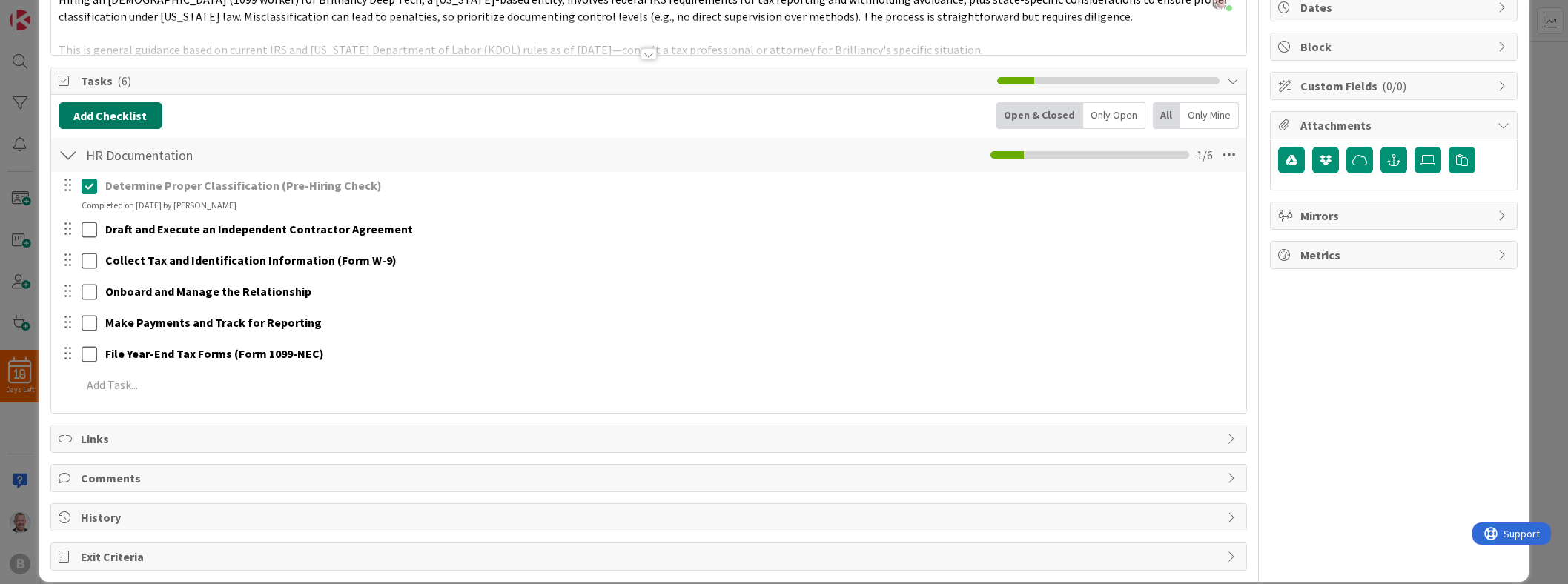
click at [88, 126] on button "Add Checklist" at bounding box center [110, 116] width 104 height 27
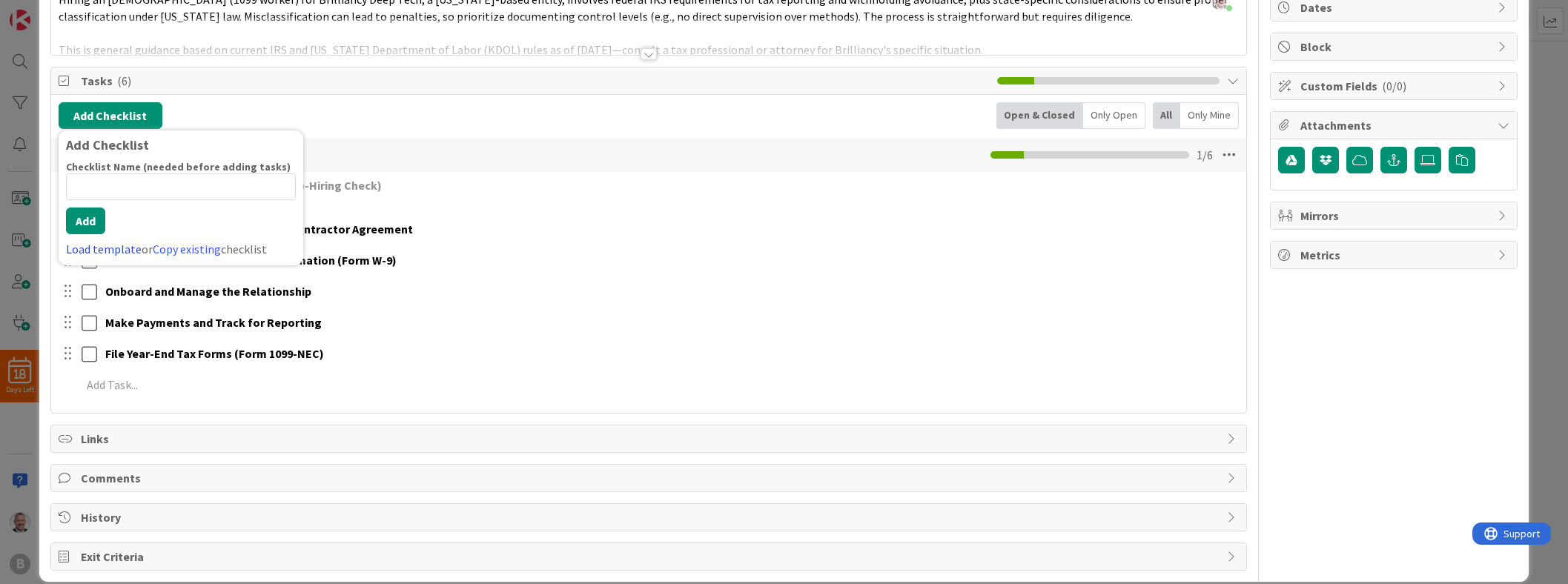
click at [99, 248] on link "Load template" at bounding box center [104, 248] width 75 height 15
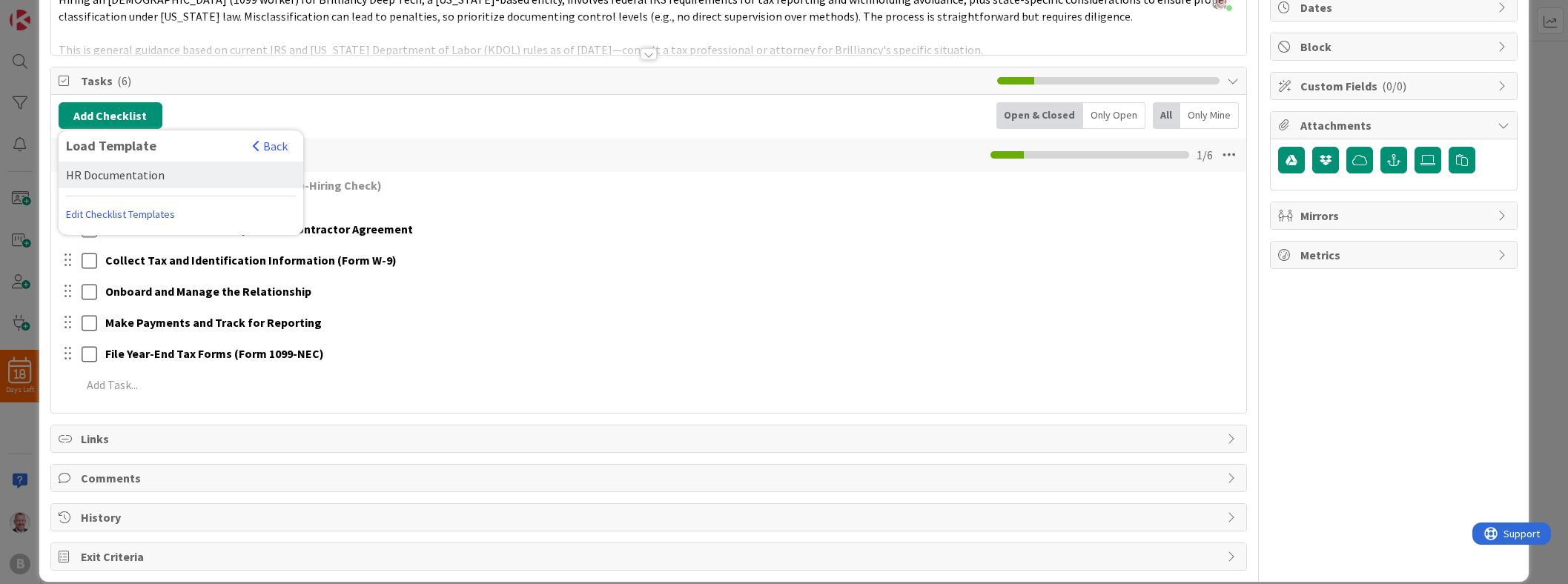
click at [123, 176] on div "HR Documentation" at bounding box center [180, 175] width 245 height 27
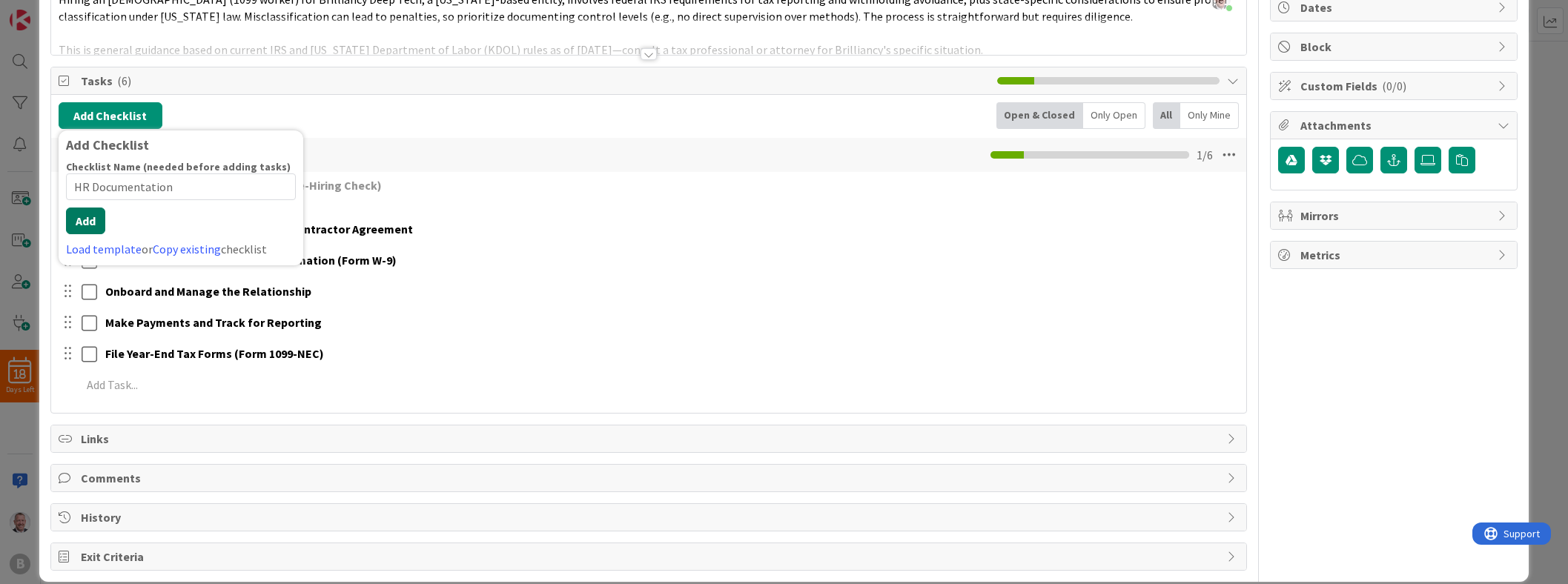
click at [83, 231] on button "Add" at bounding box center [86, 221] width 39 height 27
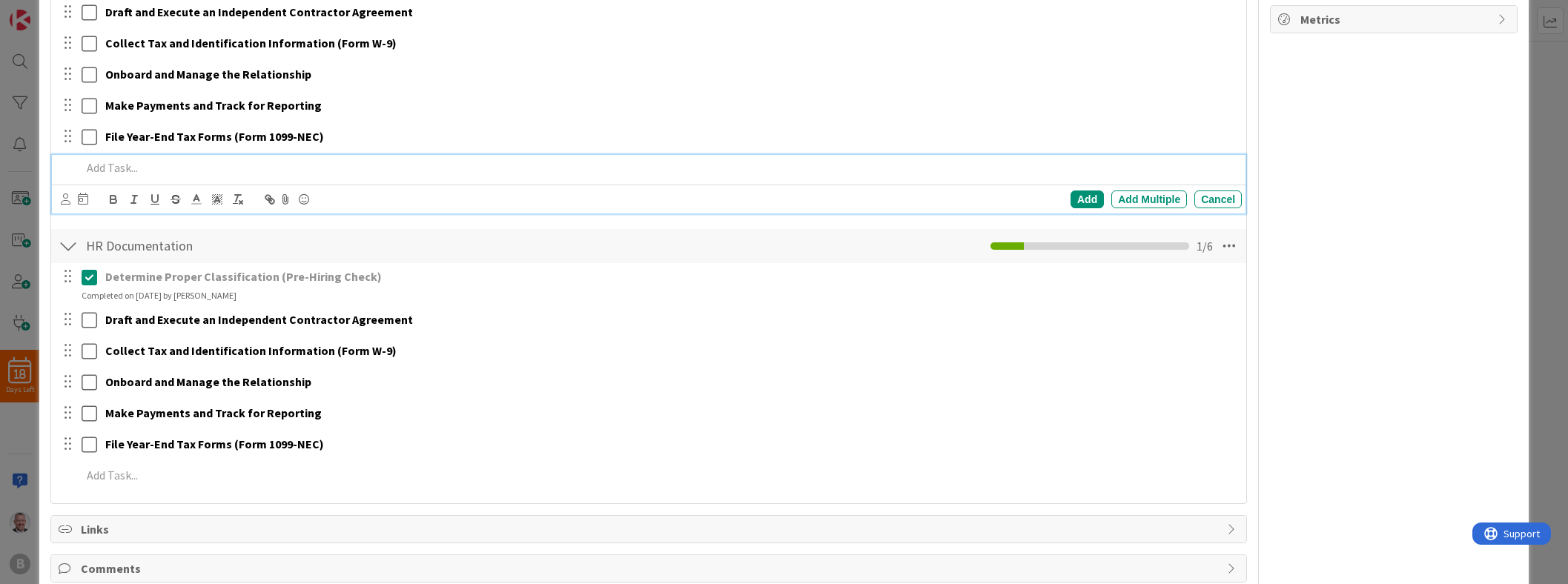
scroll to position [475, 0]
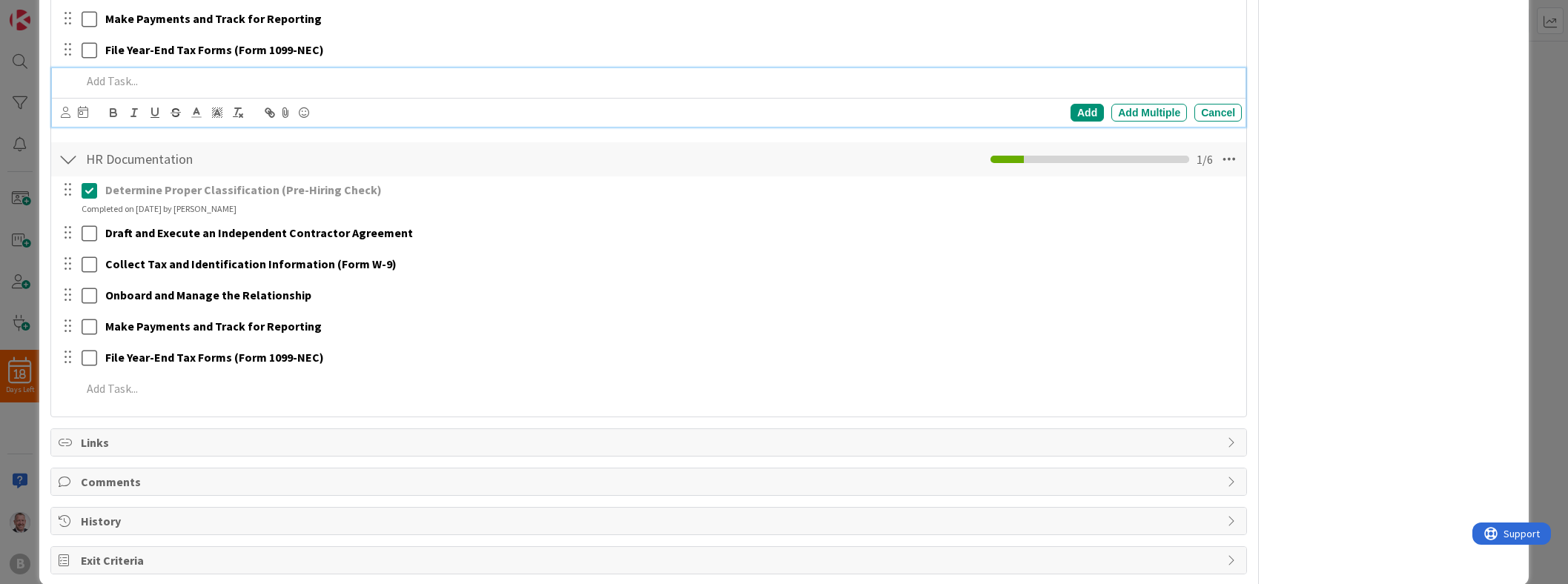
click at [71, 163] on div at bounding box center [67, 160] width 19 height 27
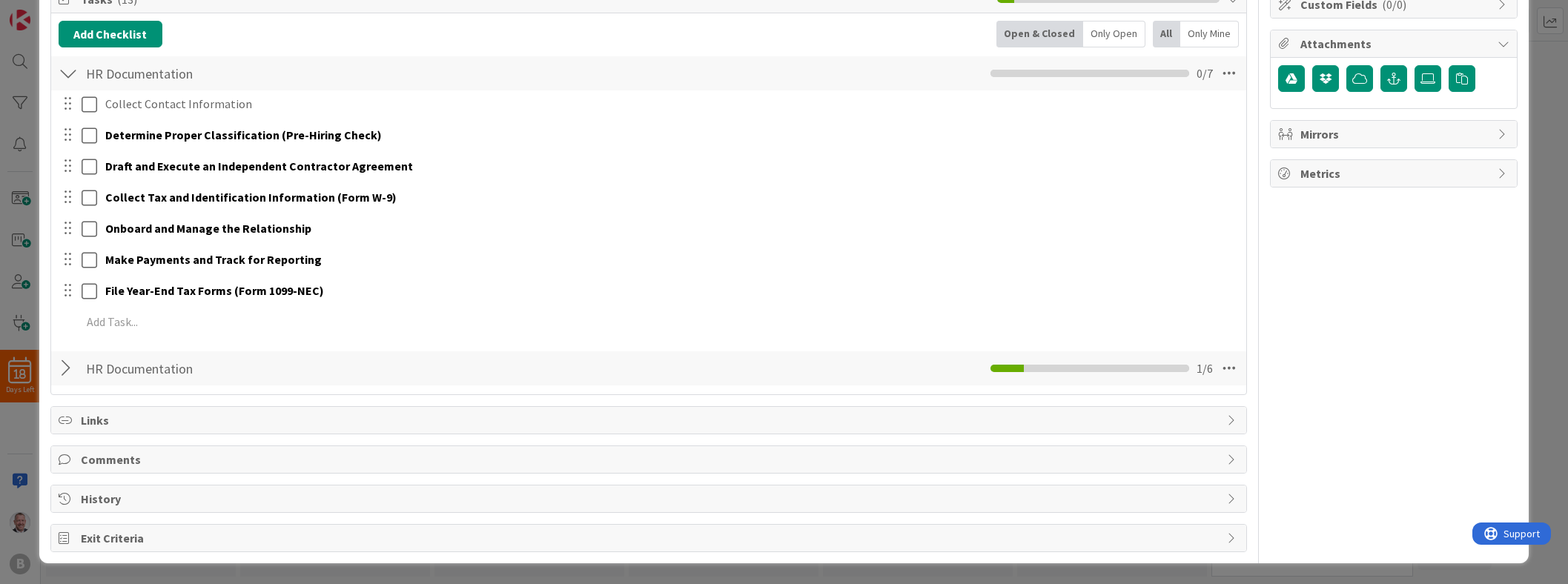
scroll to position [234, 0]
click at [1225, 366] on icon at bounding box center [1230, 369] width 27 height 27
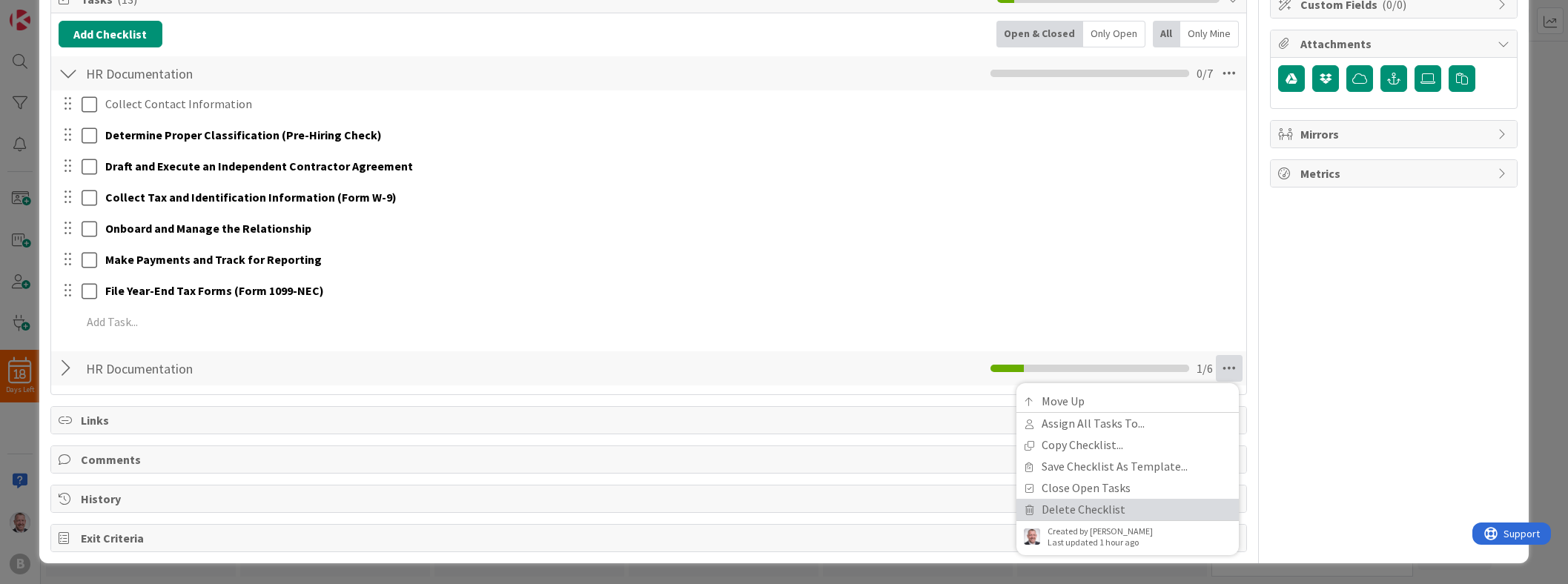
click at [1097, 507] on link "Delete Checklist" at bounding box center [1128, 510] width 222 height 22
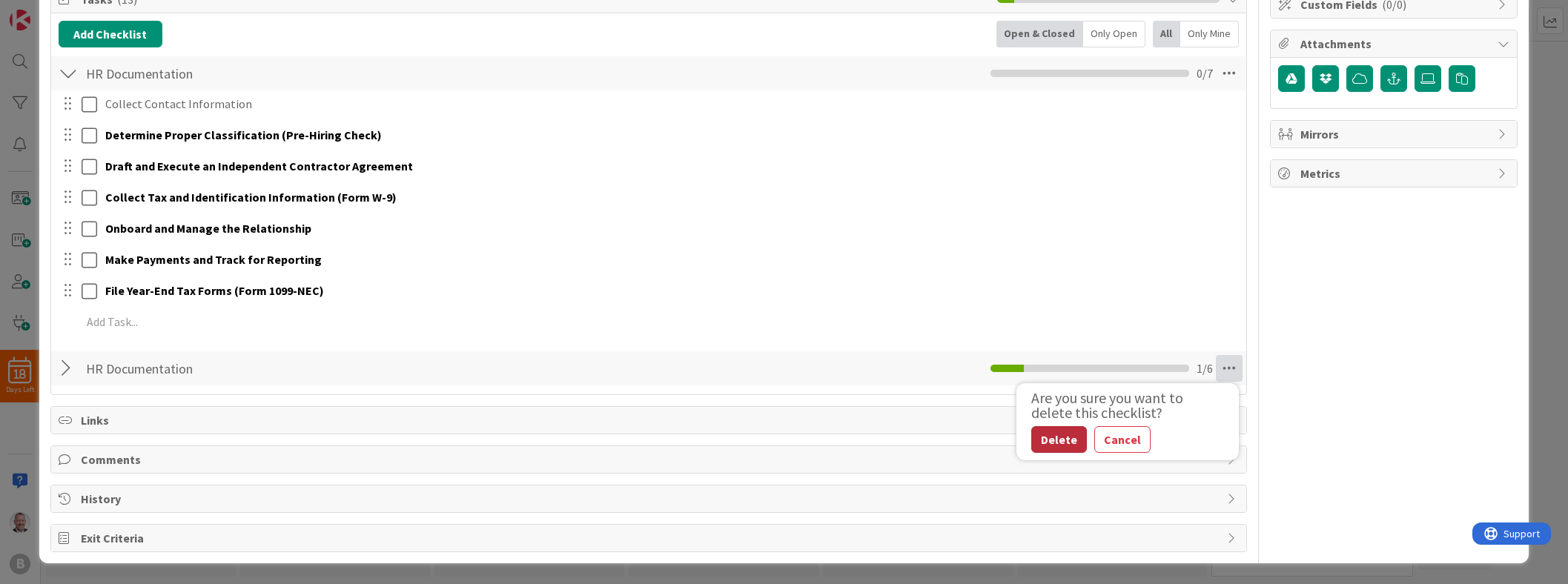
click at [1070, 441] on button "Delete" at bounding box center [1059, 440] width 56 height 27
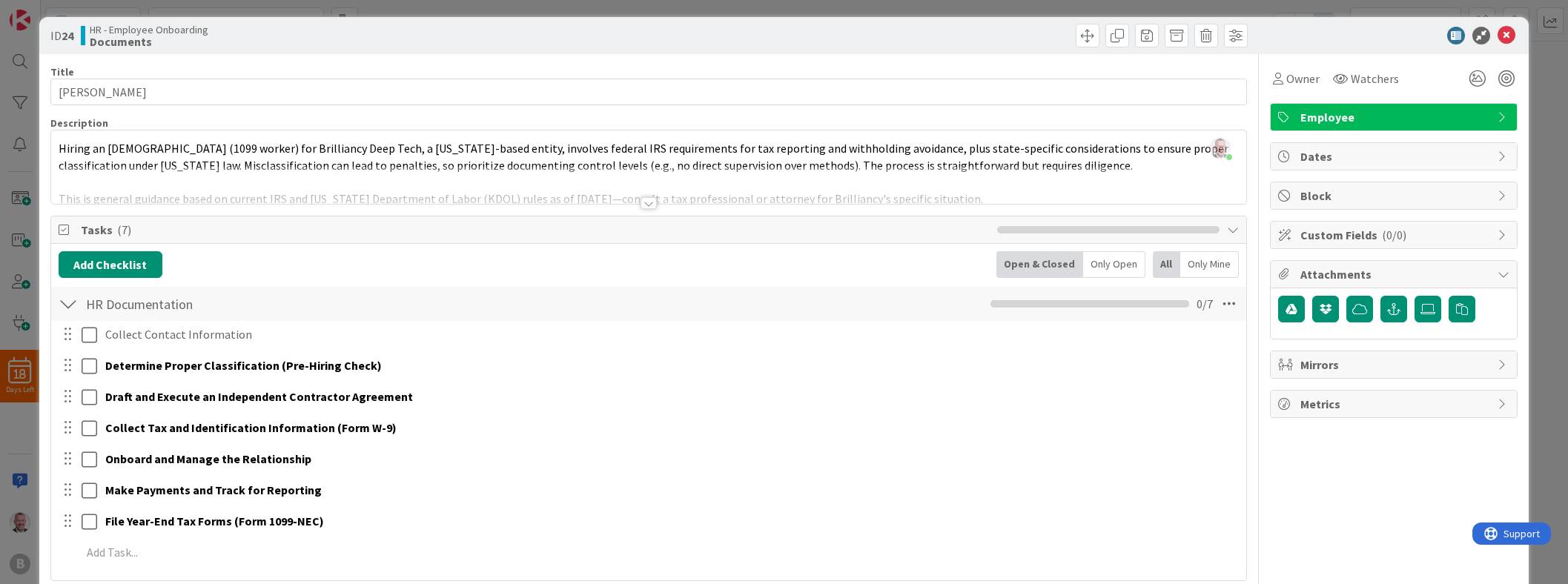
scroll to position [0, 0]
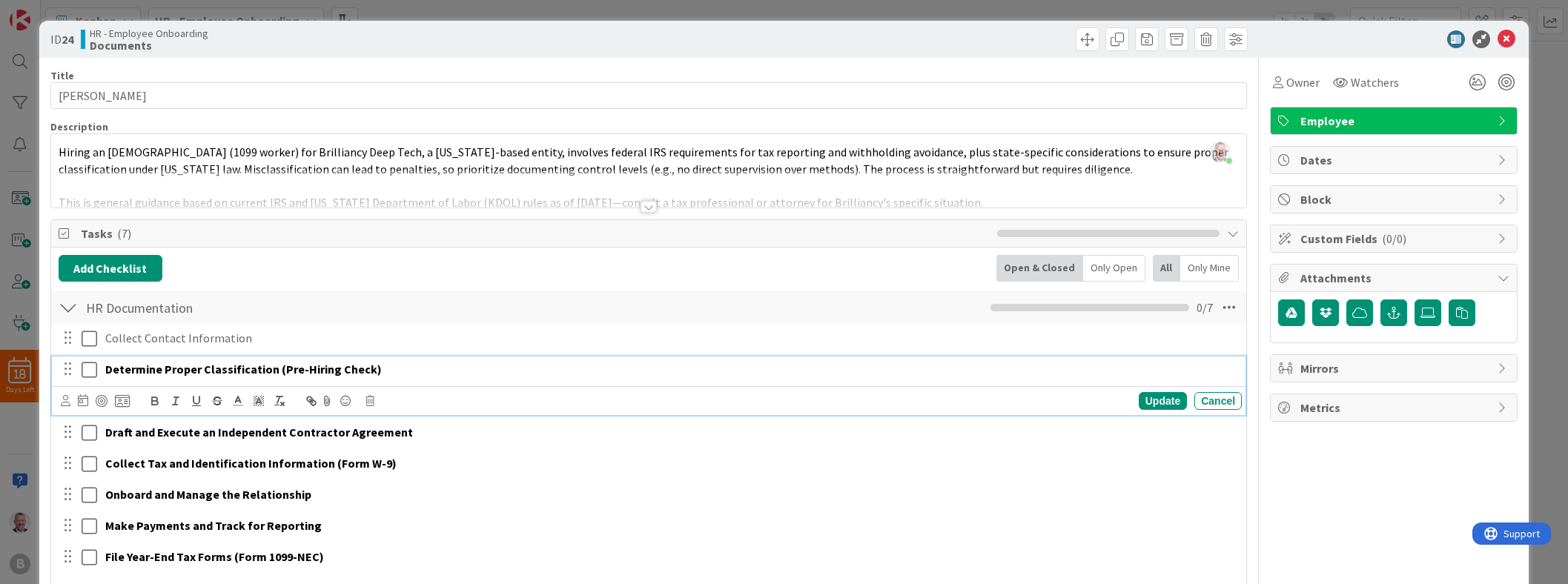
click at [90, 375] on icon at bounding box center [89, 370] width 15 height 18
